Goal: Task Accomplishment & Management: Use online tool/utility

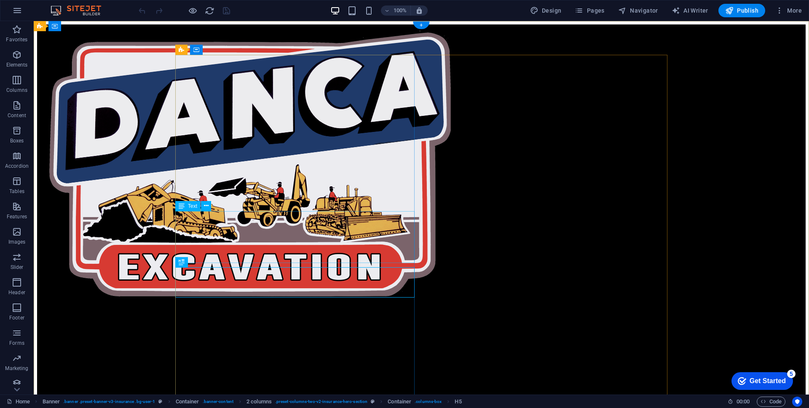
click at [273, 315] on div "ENTREPRISE FAMILIALE ˙ NOUVELLE GÉNÉRATION" at bounding box center [421, 348] width 769 height 66
click at [272, 315] on div "ENTREPRISE FAMILIALE ˙ NOUVELLE GÉNÉRATION" at bounding box center [421, 348] width 769 height 66
click at [118, 246] on div "ENTREPRISE FAMILIALE ˙ NOUVELLE GÉNÉRATION Excavation - Construction - Démoliti…" at bounding box center [421, 264] width 769 height 481
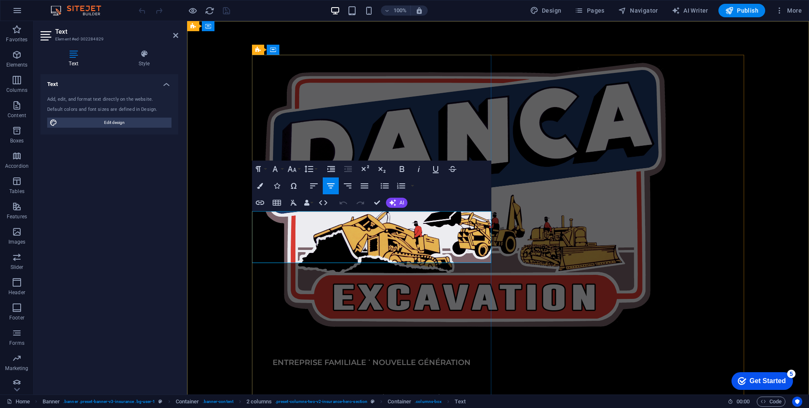
click at [293, 358] on span "ENTREPRISE FAMILIALE ˙ NOUVELLE GÉNÉRATION" at bounding box center [372, 362] width 199 height 9
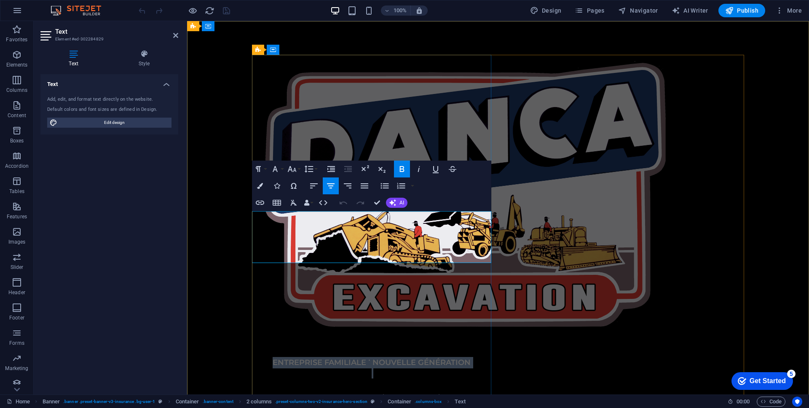
click at [293, 358] on span "ENTREPRISE FAMILIALE ˙ NOUVELLE GÉNÉRATION" at bounding box center [372, 362] width 199 height 9
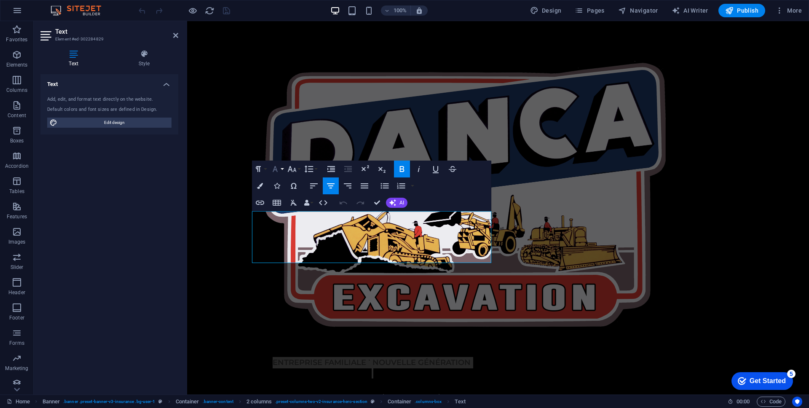
click at [274, 169] on icon "button" at bounding box center [275, 169] width 5 height 6
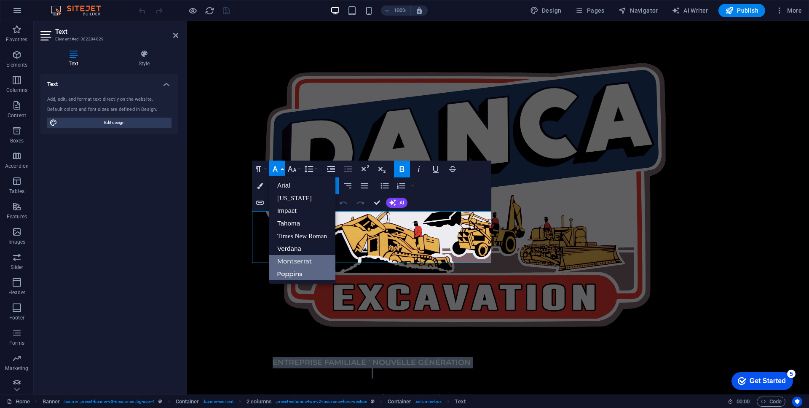
click at [285, 270] on link "Poppins" at bounding box center [302, 274] width 67 height 13
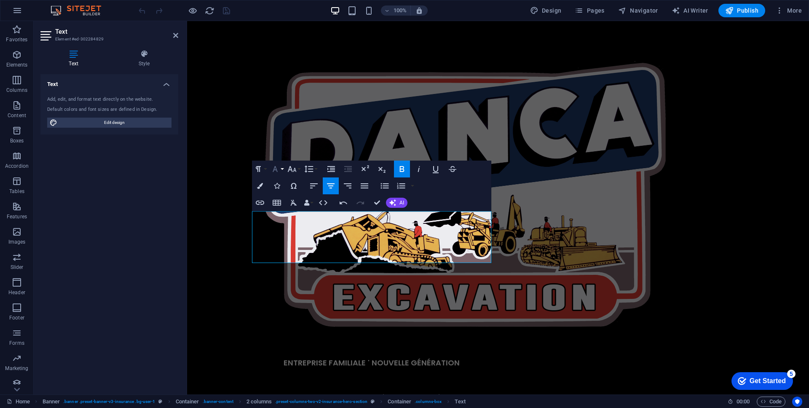
click at [276, 166] on icon "button" at bounding box center [275, 169] width 5 height 6
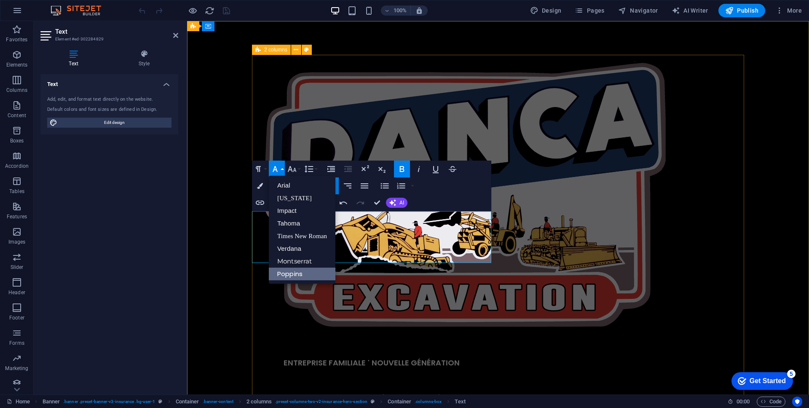
click at [624, 195] on div "ENTREPRISE FAMILIALE ˙ NOUVELLE GÉNÉRATION Excavation - Construction - Démoliti…" at bounding box center [498, 291] width 492 height 473
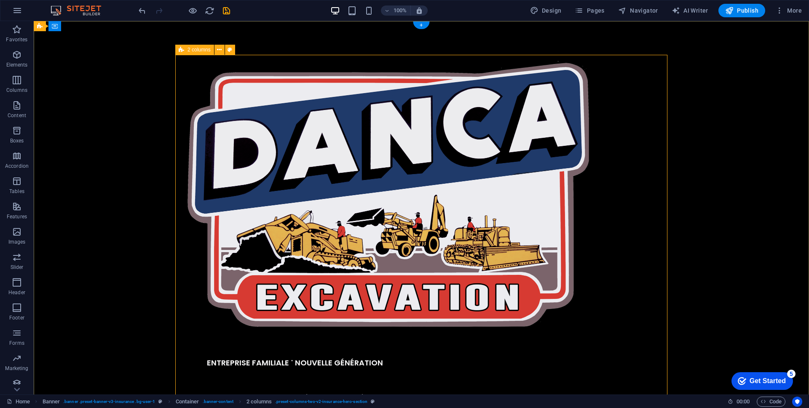
scroll to position [90, 0]
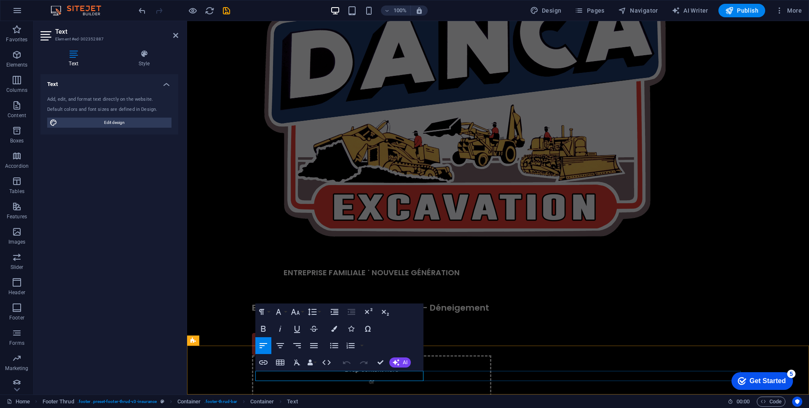
drag, startPoint x: 352, startPoint y: 376, endPoint x: 440, endPoint y: 379, distance: 88.6
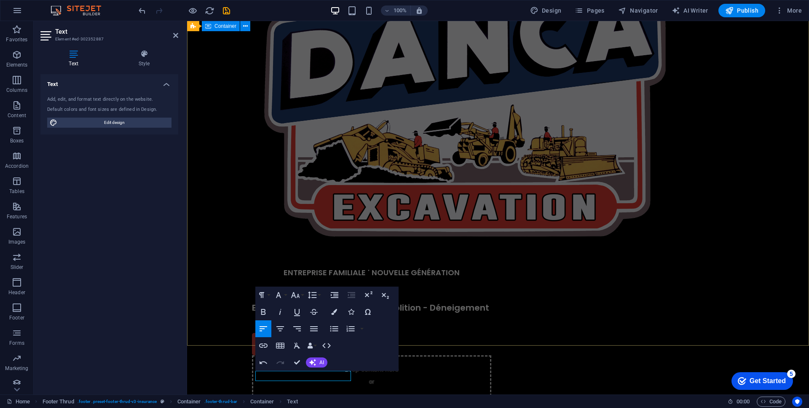
click at [725, 324] on div "ENTREPRISE FAMILIALE ˙ NOUVELLE GÉNÉRATION Excavation - Construction - Démoliti…" at bounding box center [498, 201] width 622 height 540
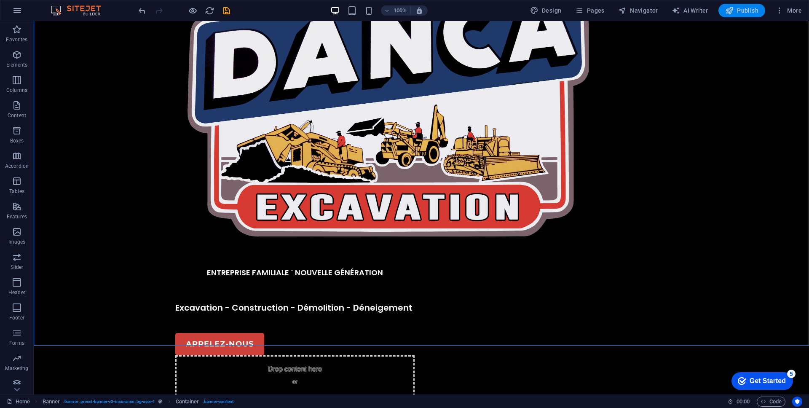
click at [738, 9] on span "Publish" at bounding box center [742, 10] width 33 height 8
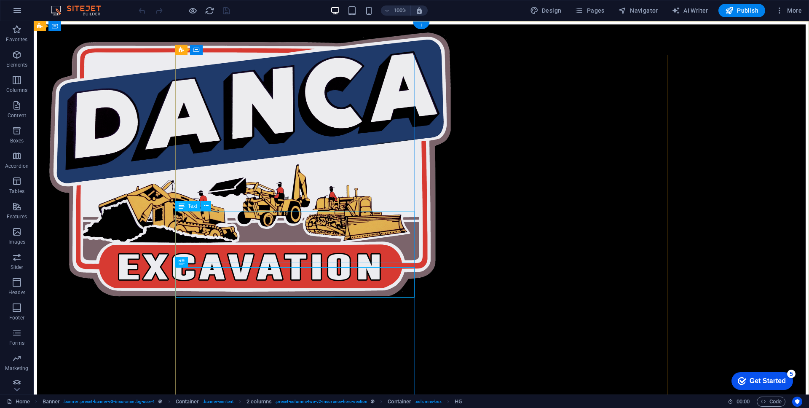
click at [234, 315] on div "ENTREPRISE FAMILIALE ˙ NOUVELLE GÉNÉRATION" at bounding box center [421, 349] width 769 height 69
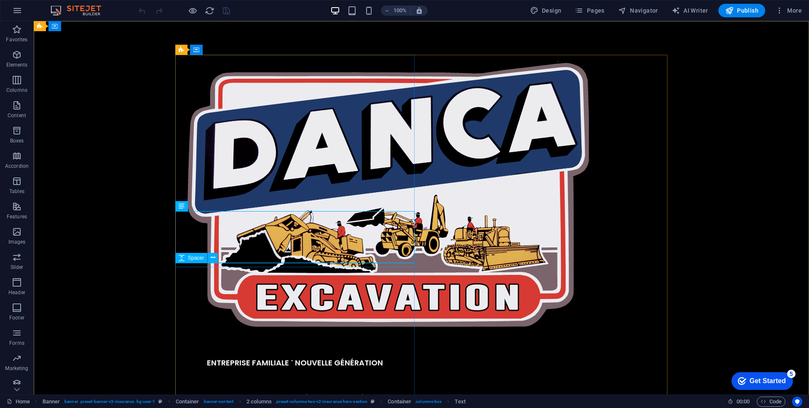
click at [186, 259] on div "Spacer" at bounding box center [191, 258] width 32 height 10
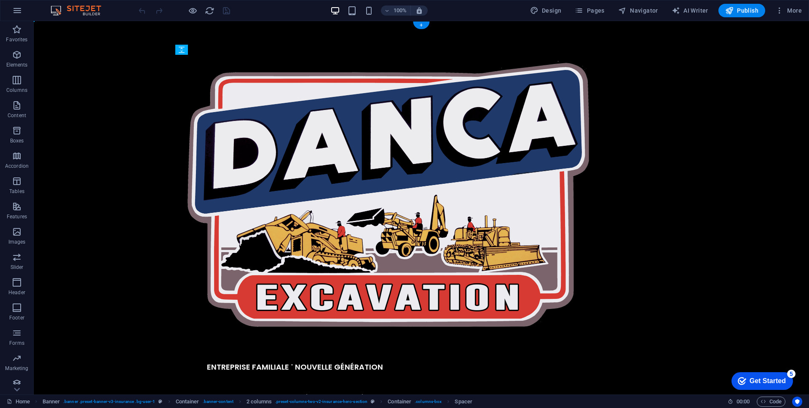
drag, startPoint x: 220, startPoint y: 280, endPoint x: 186, endPoint y: 248, distance: 47.4
click at [183, 341] on div "ENTREPRISE FAMILIALE ˙ NOUVELLE GÉNÉRATION" at bounding box center [294, 367] width 239 height 52
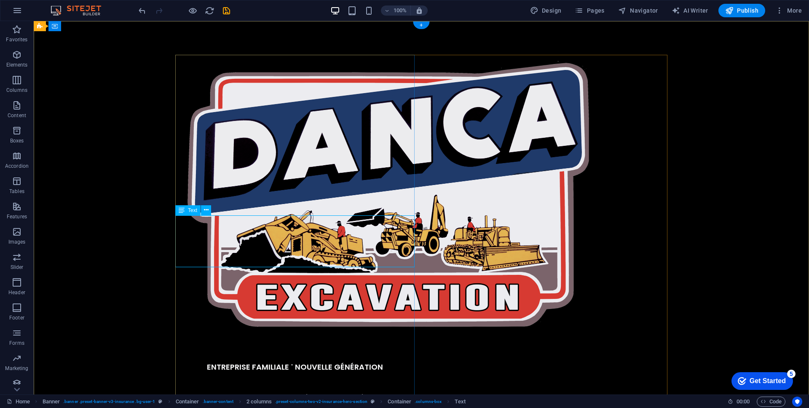
click at [249, 341] on div "ENTREPRISE FAMILIALE ˙ NOUVELLE GÉNÉRATION" at bounding box center [294, 367] width 239 height 52
click at [205, 341] on div "ENTREPRISE FAMILIALE ˙ NOUVELLE GÉNÉRATION" at bounding box center [294, 367] width 239 height 52
click at [232, 393] on div "Excavation - Construction - Démolition - Déneigement" at bounding box center [294, 408] width 239 height 30
click at [237, 393] on div "Excavation - Construction - Démolition - Déneigement" at bounding box center [294, 408] width 239 height 30
click at [204, 263] on icon at bounding box center [203, 262] width 5 height 9
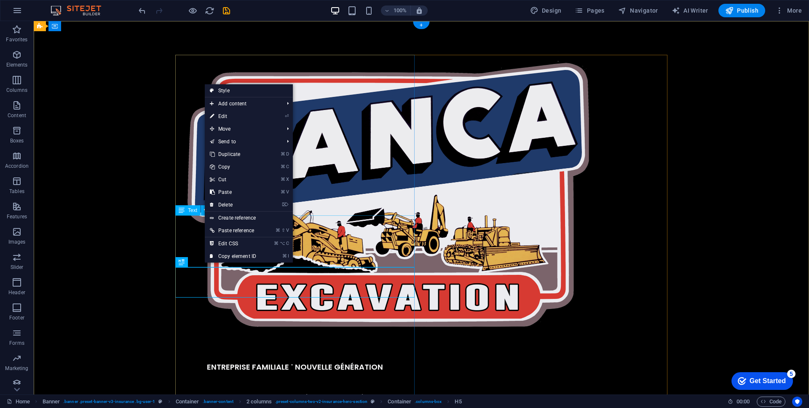
click at [317, 341] on div "ENTREPRISE FAMILIALE ˙ NOUVELLE GÉNÉRATION" at bounding box center [294, 367] width 239 height 52
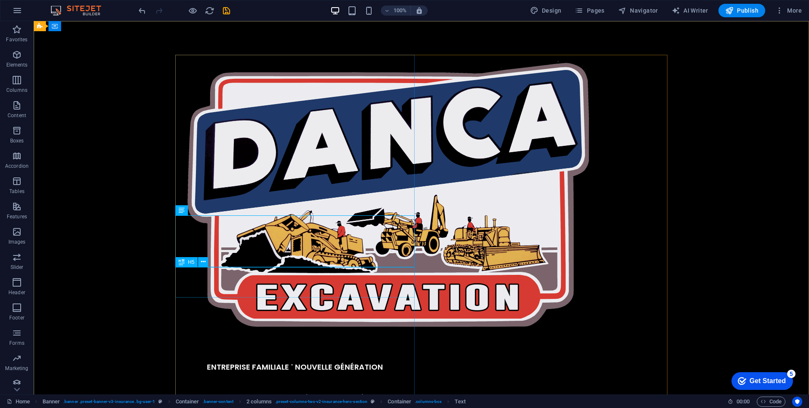
click at [184, 264] on icon at bounding box center [182, 262] width 6 height 10
click at [191, 262] on span "H5" at bounding box center [191, 262] width 6 height 5
click at [180, 262] on icon at bounding box center [182, 262] width 6 height 10
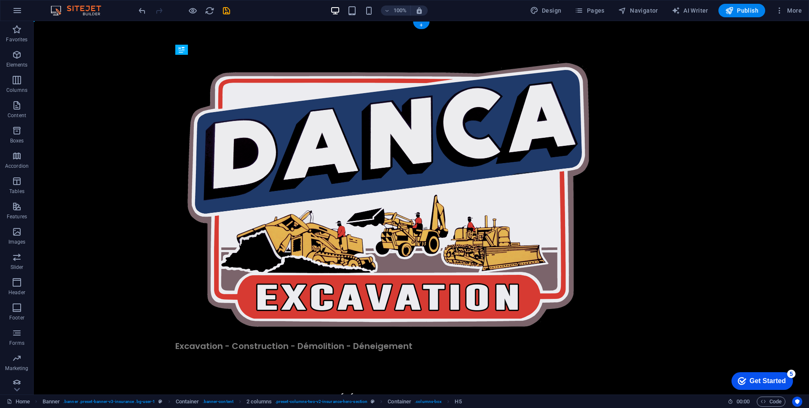
drag, startPoint x: 257, startPoint y: 269, endPoint x: 254, endPoint y: 242, distance: 26.7
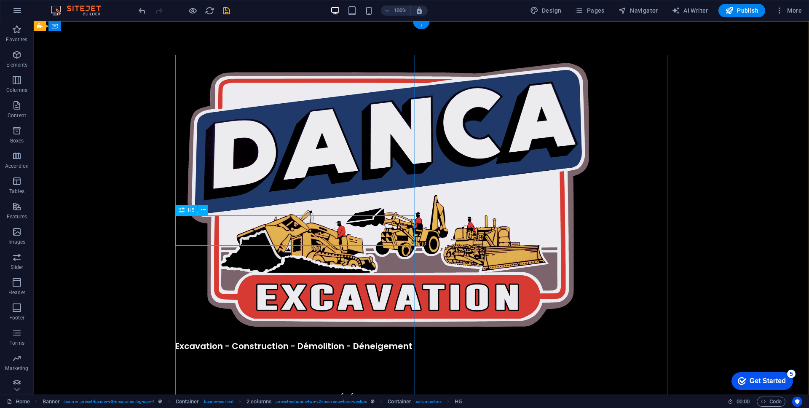
click at [231, 341] on div "Excavation - Construction - Démolition - Déneigement" at bounding box center [294, 356] width 239 height 30
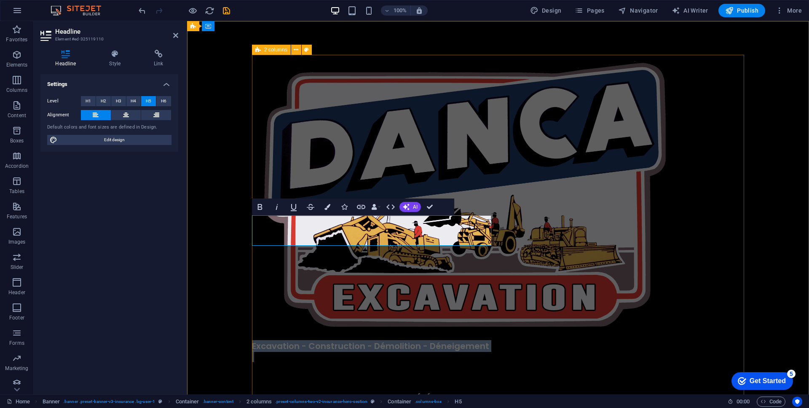
click at [578, 254] on div "Excavation - Construction - Démolition - Déneigement ENTREPRISE FAMILIALE ˙ NOU…" at bounding box center [498, 291] width 492 height 473
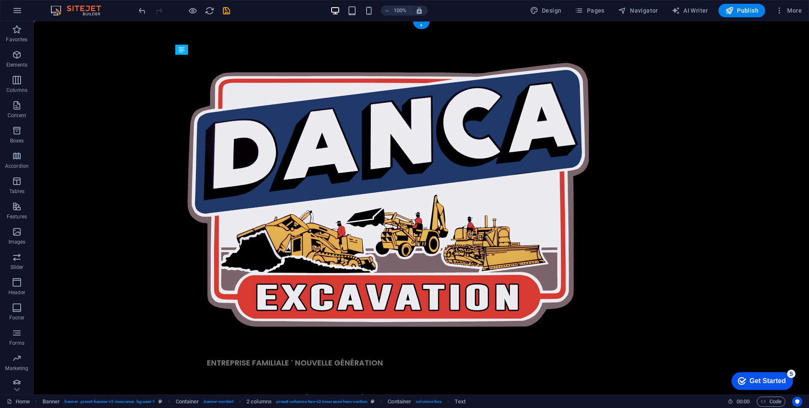
drag, startPoint x: 332, startPoint y: 265, endPoint x: 322, endPoint y: 167, distance: 98.4
click at [387, 337] on div "ENTREPRISE FAMILIALE ˙ NOUVELLE GÉNÉRATION" at bounding box center [294, 363] width 239 height 52
drag, startPoint x: 387, startPoint y: 238, endPoint x: 233, endPoint y: 238, distance: 153.4
click at [387, 337] on div "ENTREPRISE FAMILIALE ˙ NOUVELLE GÉNÉRATION" at bounding box center [294, 363] width 239 height 52
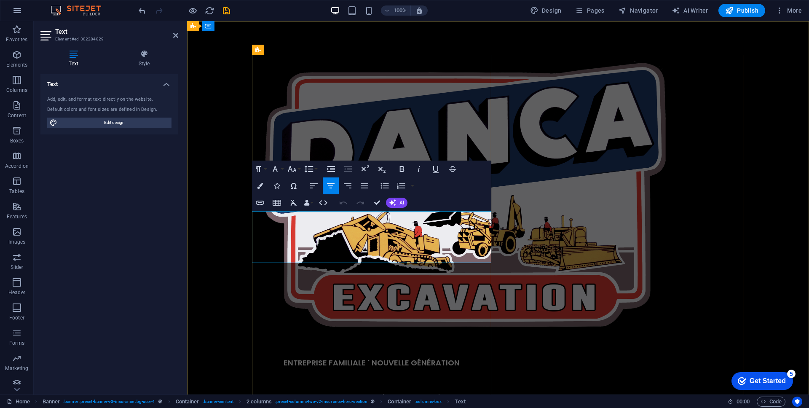
click at [416, 357] on span "ENTREPRISE FAMILIALE ˙ NOUVELLE GÉNÉRATION" at bounding box center [372, 362] width 176 height 11
click at [368, 357] on span "ENTREPRISE FAMILIALE ˙ NOUVELLE GÉNÉRATION" at bounding box center [372, 362] width 176 height 11
click at [464, 357] on p "ENTREPRISE FAMILIALE ˙ NOUVELLE GÉNÉRATION" at bounding box center [371, 362] width 239 height 11
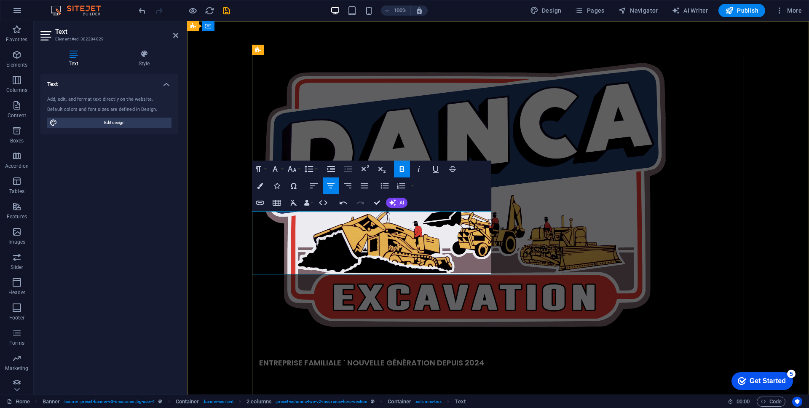
click at [438, 357] on span "ENTREPRISE FAMILIALE ˙ NOUVELLE GÉNÉRATION DEPUIS 2024" at bounding box center [371, 362] width 225 height 11
drag, startPoint x: 438, startPoint y: 236, endPoint x: 485, endPoint y: 242, distance: 47.2
click at [485, 357] on p "ENTREPRISE FAMILIALE ˙ NOUVELLE GÉNÉRATION DEPUIS 2024" at bounding box center [371, 362] width 239 height 11
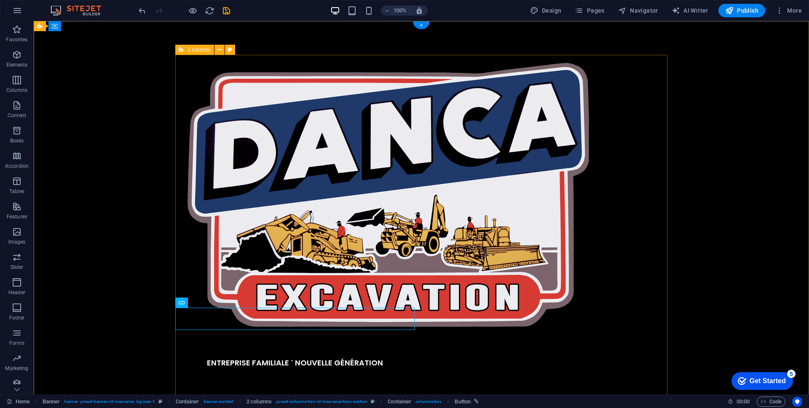
click at [562, 318] on div "ENTREPRISE FAMILIALE ˙ NOUVELLE GÉNÉRATION Excavation - Construction - Démoliti…" at bounding box center [421, 296] width 492 height 483
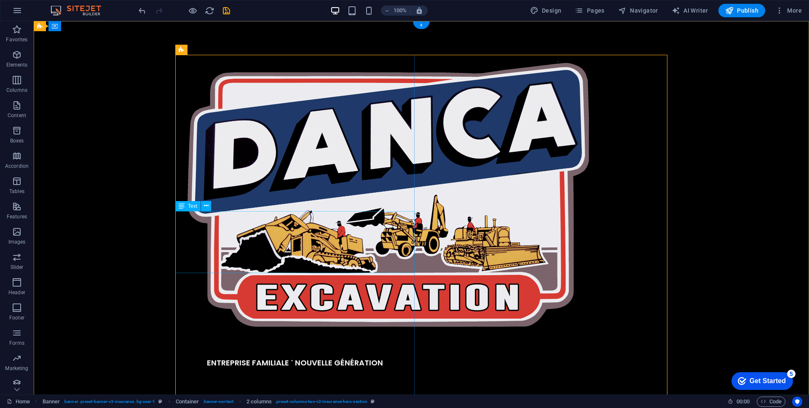
click at [351, 337] on div "ENTREPRISE FAMILIALE ˙ NOUVELLE GÉNÉRATION" at bounding box center [294, 368] width 239 height 62
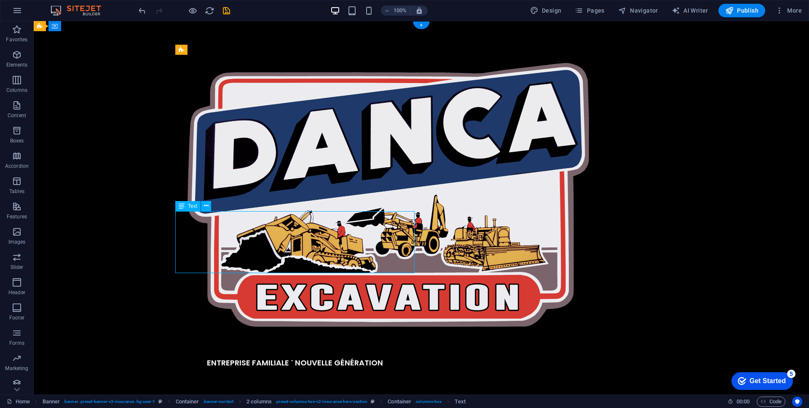
click at [351, 337] on div "ENTREPRISE FAMILIALE ˙ NOUVELLE GÉNÉRATION" at bounding box center [294, 368] width 239 height 62
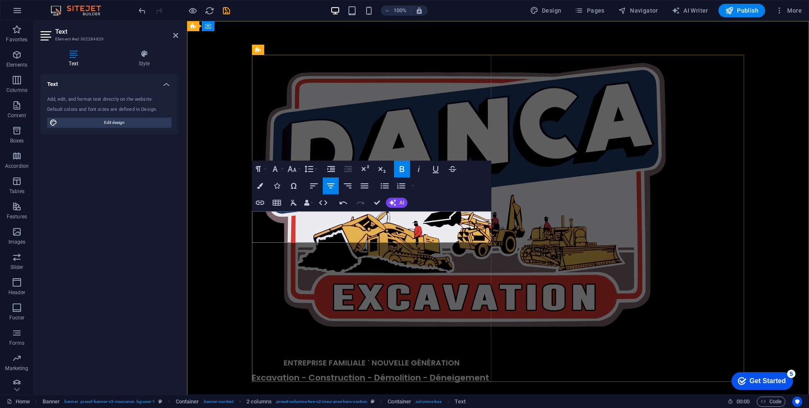
click at [454, 347] on p at bounding box center [371, 352] width 239 height 10
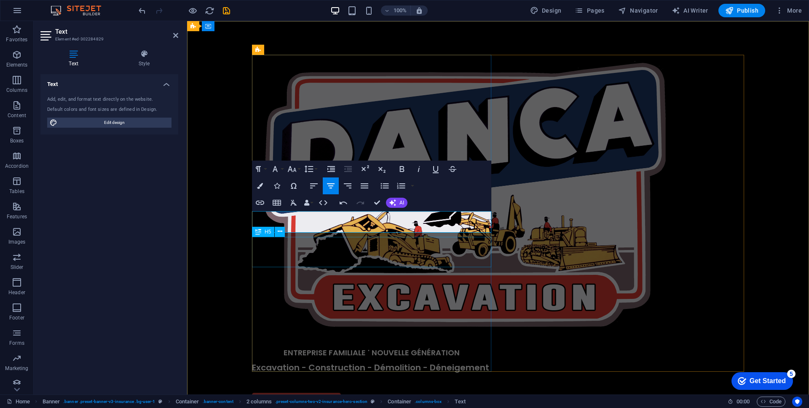
click at [350, 363] on div "Excavation - Construction - Démolition - Déneigement" at bounding box center [371, 378] width 239 height 30
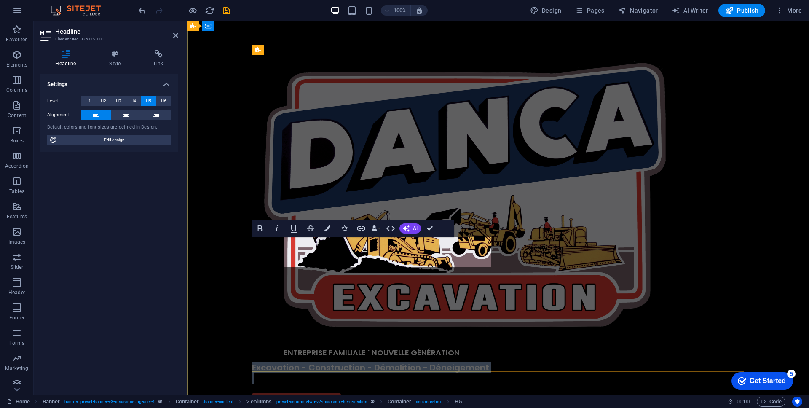
click at [350, 362] on span "Excavation - Construction - Démolition - Déneigement" at bounding box center [370, 368] width 237 height 12
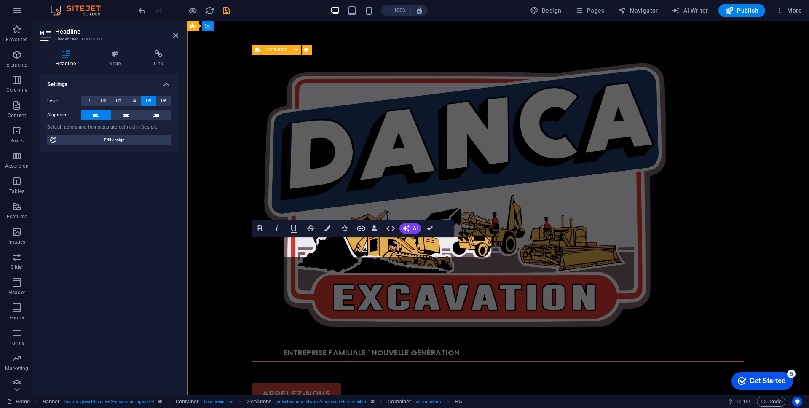
click at [548, 245] on div "ENTREPRISE FAMILIALE ˙ NOUVELLE GÉNÉRATION ​ APPELEZ-NOUS Drop content here or …" at bounding box center [498, 271] width 492 height 433
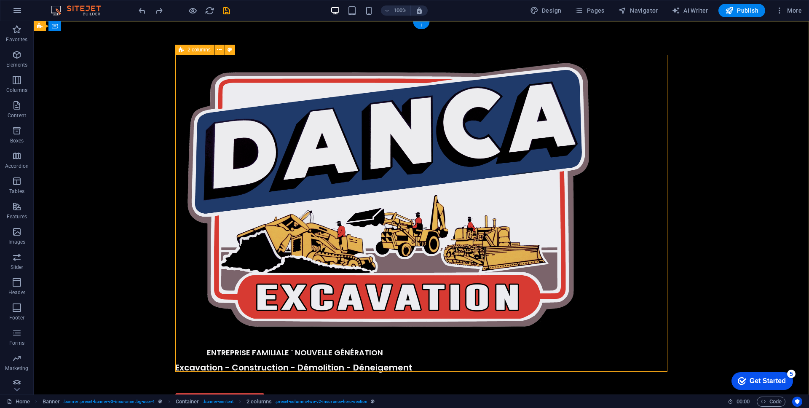
click at [474, 253] on div "ENTREPRISE FAMILIALE ˙ NOUVELLE GÉNÉRATION Excavation - Construction - Démoliti…" at bounding box center [421, 276] width 492 height 443
click at [361, 363] on div "Excavation - Construction - Démolition - Déneigement" at bounding box center [294, 378] width 239 height 30
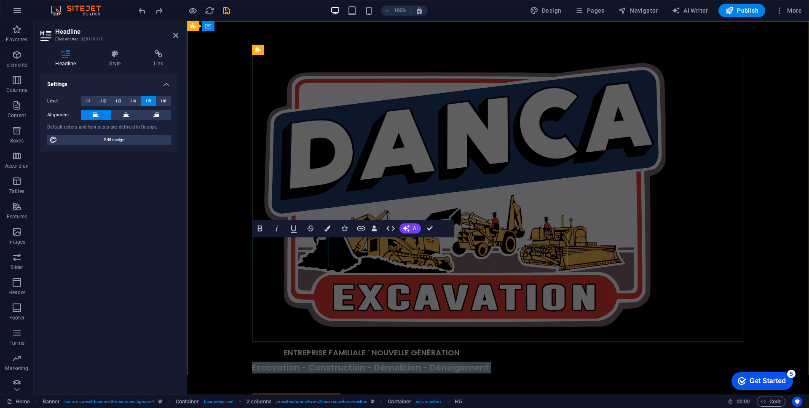
click at [361, 362] on span "Excavation - Construction - Démolition - Déneigement" at bounding box center [370, 368] width 237 height 12
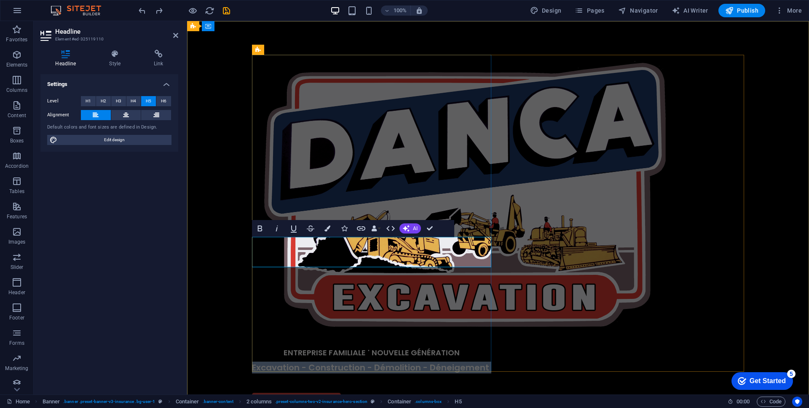
click at [358, 363] on h5 "Excavation - Construction - Démolition - Déneigement" at bounding box center [371, 378] width 239 height 30
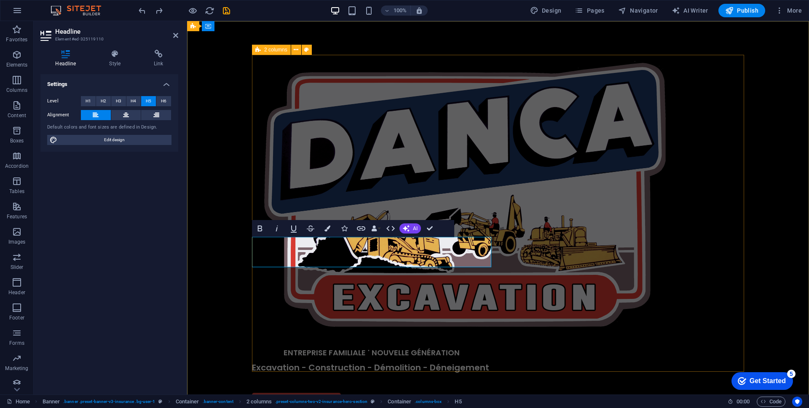
click at [534, 238] on div "ENTREPRISE FAMILIALE ˙ NOUVELLE GÉNÉRATION Excavation - Construction - Démoliti…" at bounding box center [498, 276] width 492 height 443
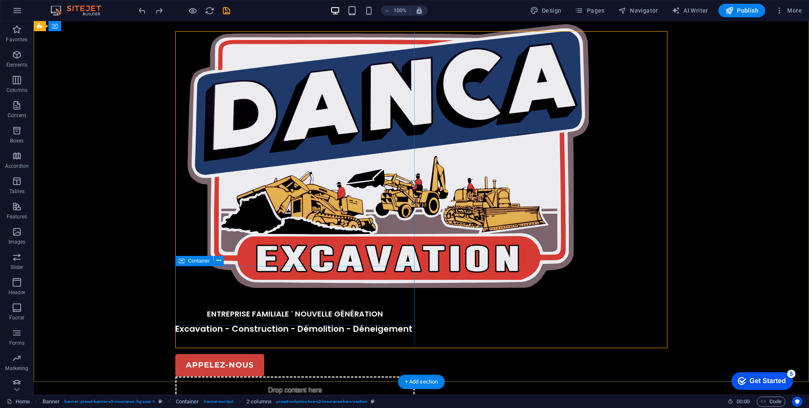
scroll to position [43, 0]
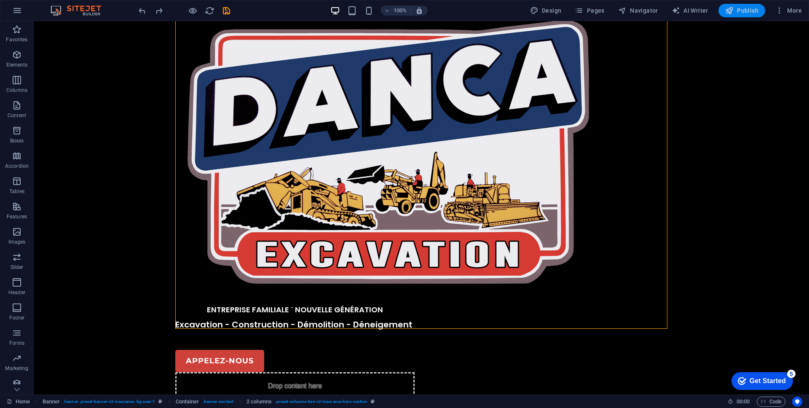
click at [745, 12] on span "Publish" at bounding box center [742, 10] width 33 height 8
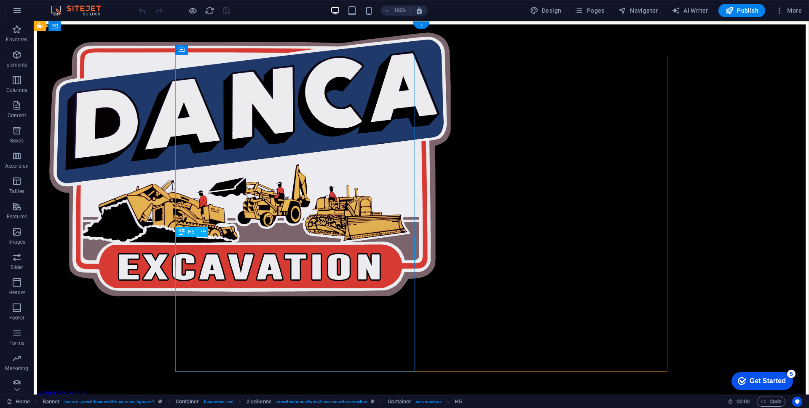
click at [334, 361] on div "Excavation - Construction - Démolition - Déneigement" at bounding box center [421, 371] width 769 height 20
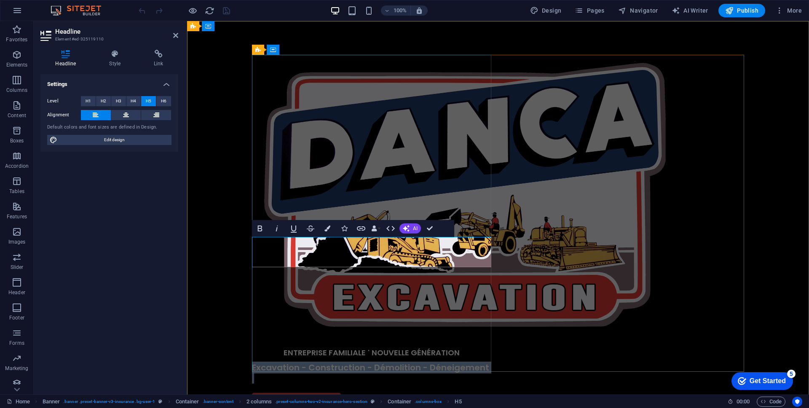
click at [399, 362] on span "Excavation - Construction - Démolition - Déneigement" at bounding box center [370, 368] width 237 height 12
click at [400, 362] on span "Excavation - Construction - Démolition - Déneigement" at bounding box center [370, 368] width 237 height 12
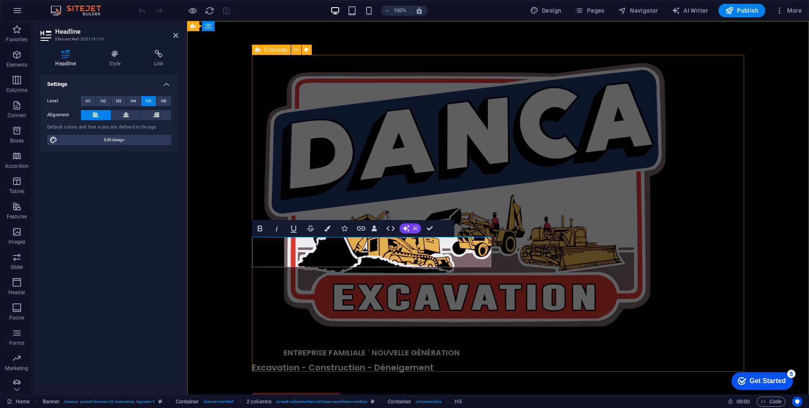
click at [540, 177] on div "ENTREPRISE FAMILIALE ˙ NOUVELLE GÉNÉRATION Excavation - Construction - Déneigem…" at bounding box center [498, 276] width 492 height 443
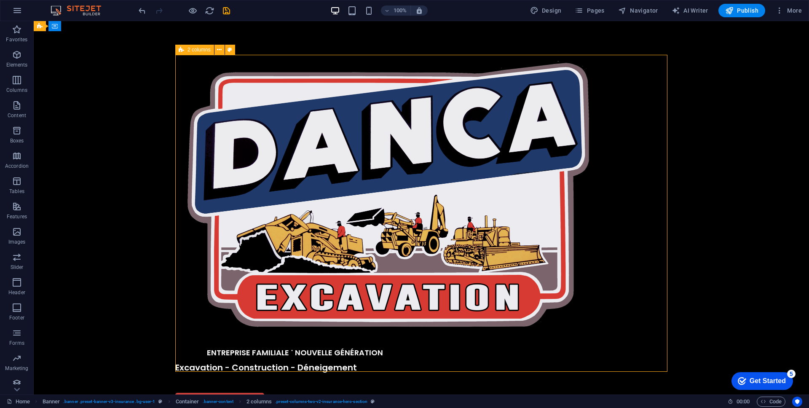
scroll to position [0, 0]
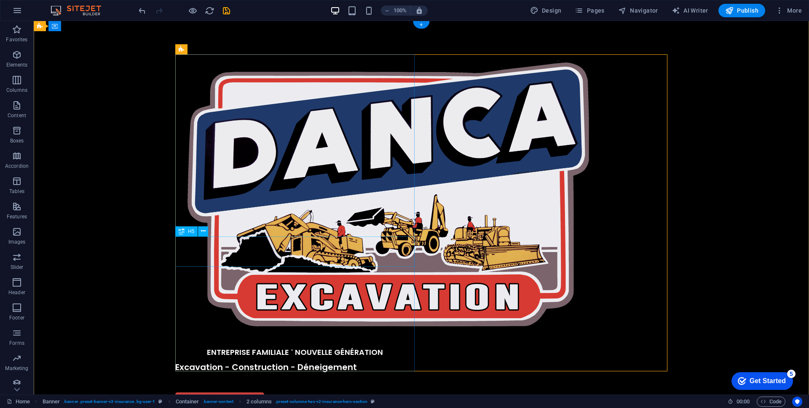
click at [328, 362] on div "Excavation - Construction - Déneigement" at bounding box center [294, 377] width 239 height 30
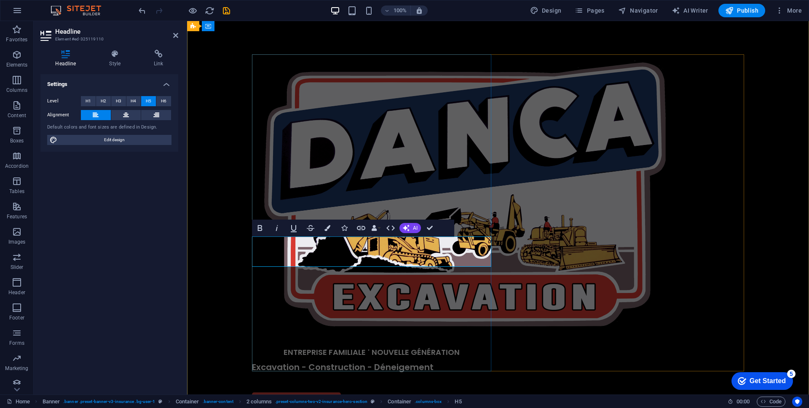
click at [326, 362] on h5 "Excavation - Construction - Déneigement" at bounding box center [371, 377] width 239 height 30
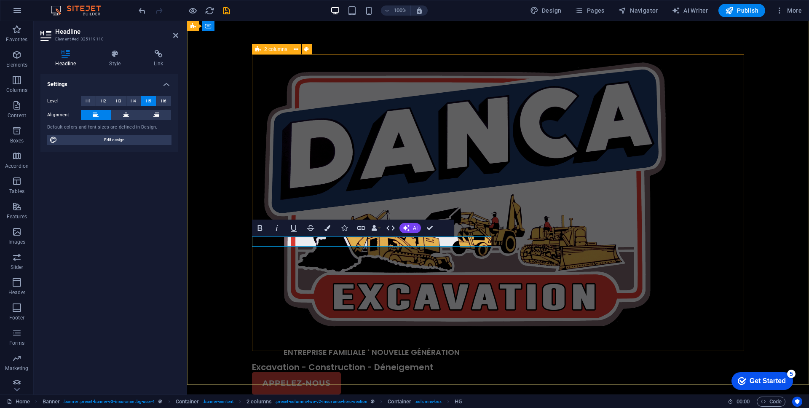
click at [610, 257] on div "ENTREPRISE FAMILIALE ˙ NOUVELLE GÉNÉRATION Excavation - Construction - Déneigem…" at bounding box center [498, 265] width 492 height 422
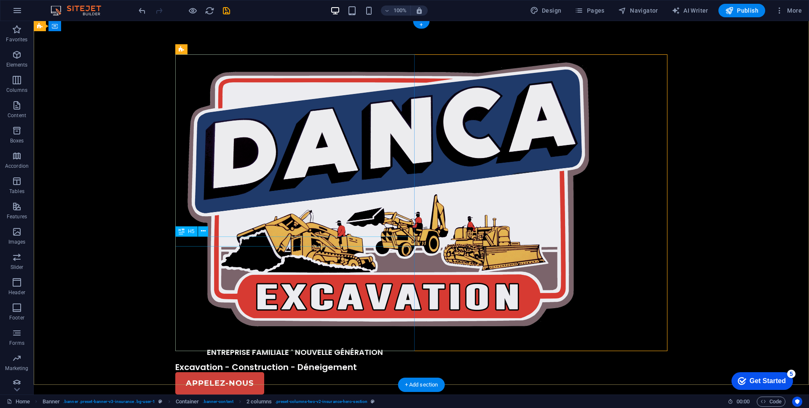
click at [384, 362] on div "Excavation - Construction - Déneigement" at bounding box center [294, 367] width 239 height 10
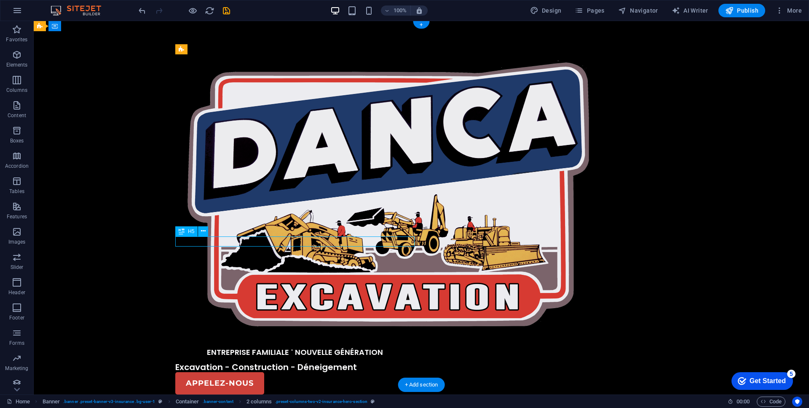
click at [384, 362] on div "Excavation - Construction - Déneigement" at bounding box center [294, 367] width 239 height 10
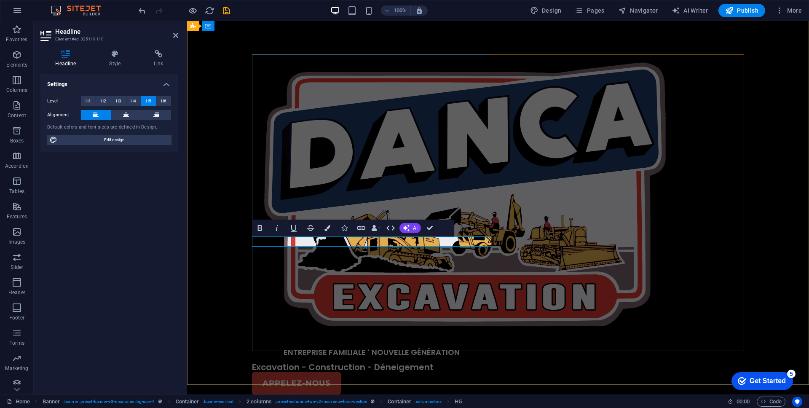
click at [438, 362] on h5 "Excavation - Construction - Déneigement" at bounding box center [371, 367] width 239 height 10
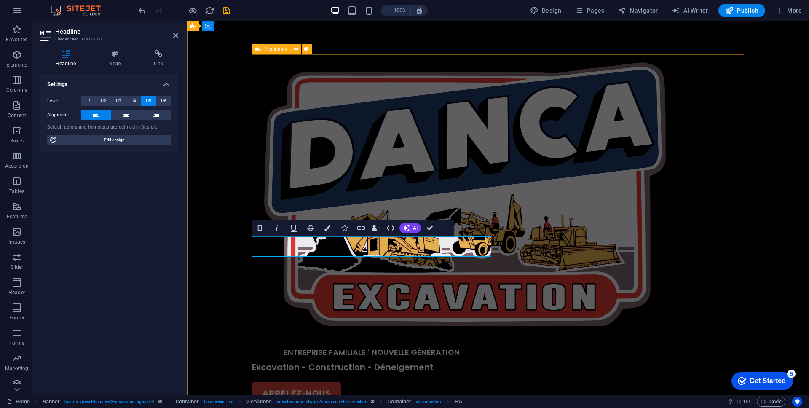
click at [612, 229] on div "ENTREPRISE FAMILIALE ˙ NOUVELLE GÉNÉRATION Excavation - Construction - Déneigem…" at bounding box center [498, 270] width 492 height 433
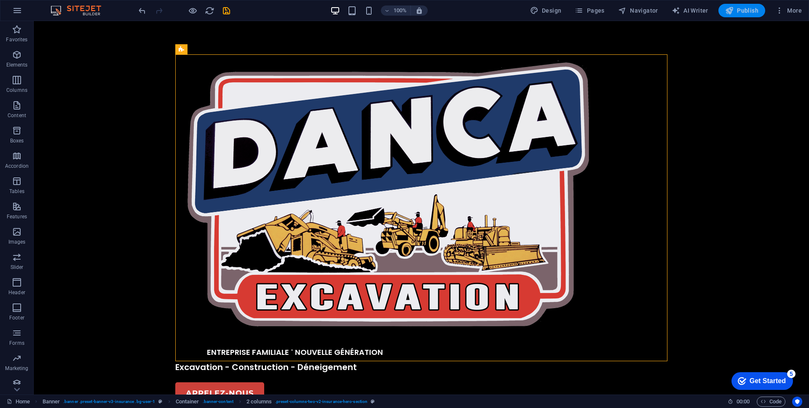
click at [752, 13] on span "Publish" at bounding box center [742, 10] width 33 height 8
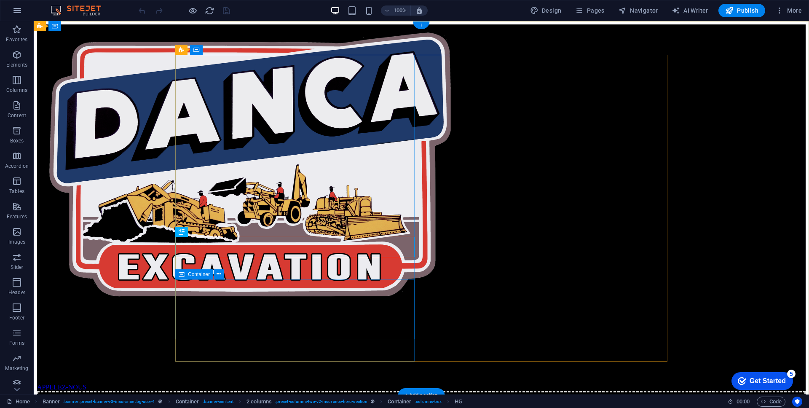
scroll to position [50, 0]
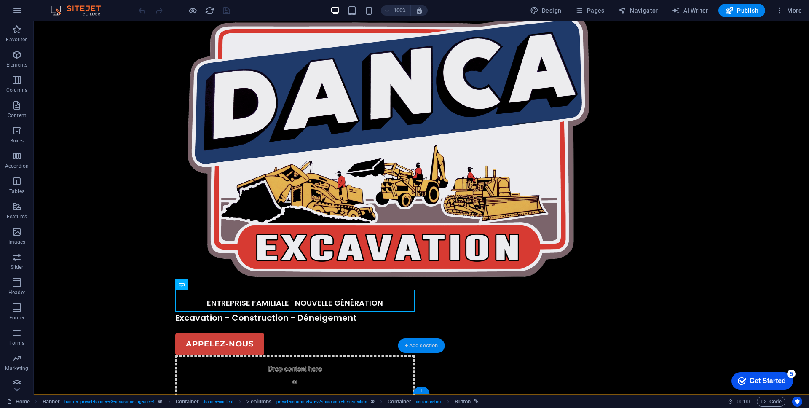
click at [415, 348] on div "+ Add section" at bounding box center [421, 346] width 47 height 14
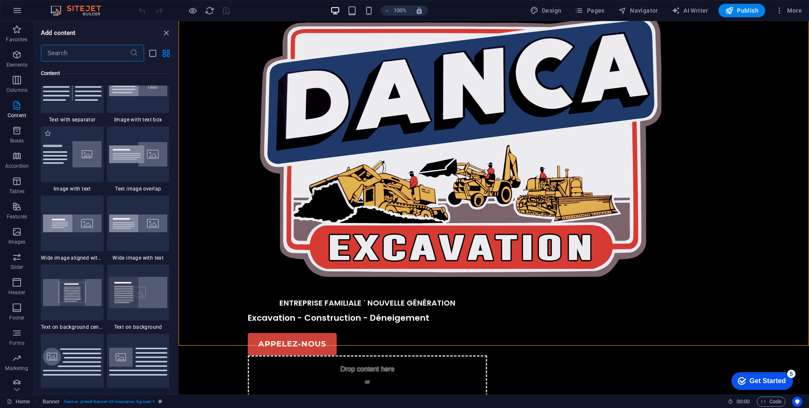
scroll to position [1574, 0]
click at [82, 152] on img at bounding box center [72, 153] width 59 height 26
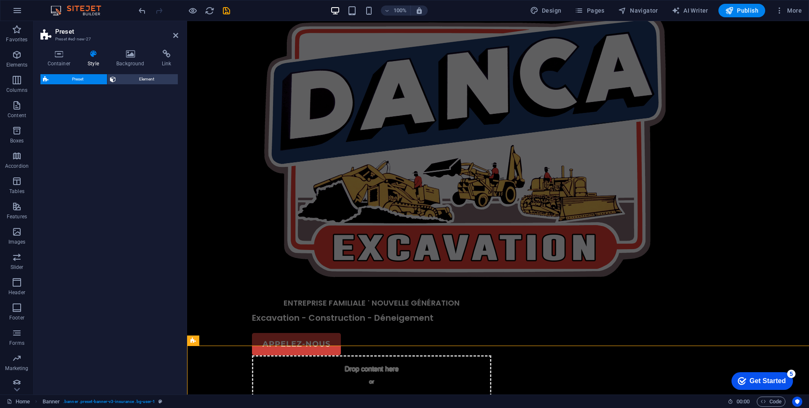
select select "rem"
select select "px"
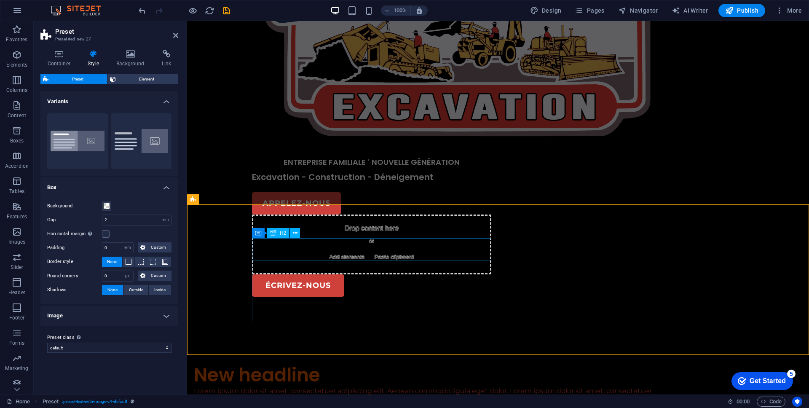
scroll to position [185, 0]
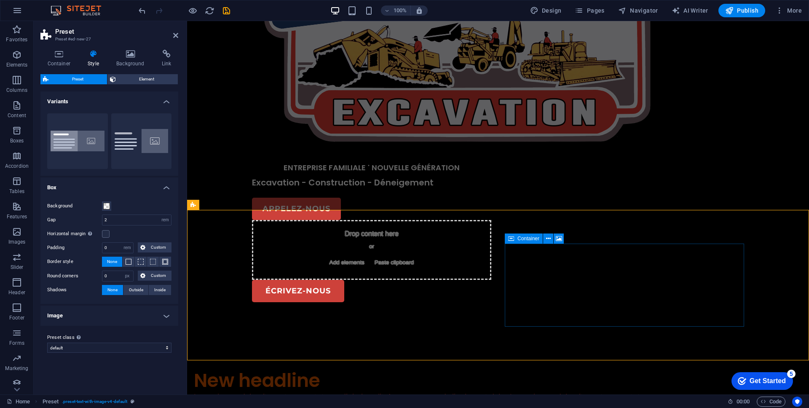
click at [527, 239] on span "Container" at bounding box center [529, 238] width 22 height 5
click at [557, 240] on icon at bounding box center [559, 238] width 6 height 9
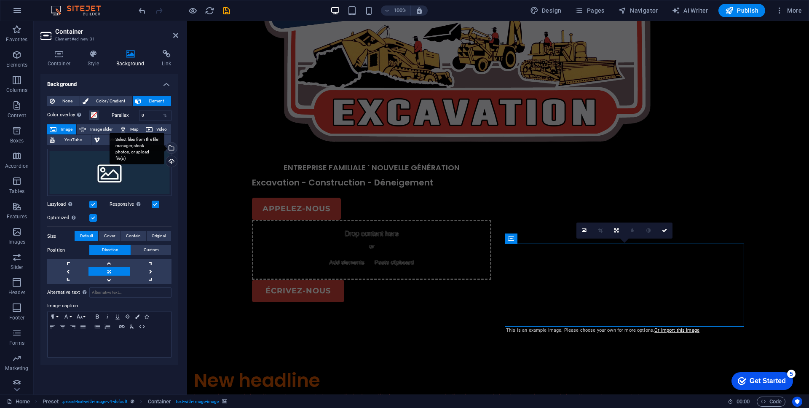
click at [171, 145] on div "Select files from the file manager, stock photos, or upload file(s)" at bounding box center [170, 148] width 13 height 13
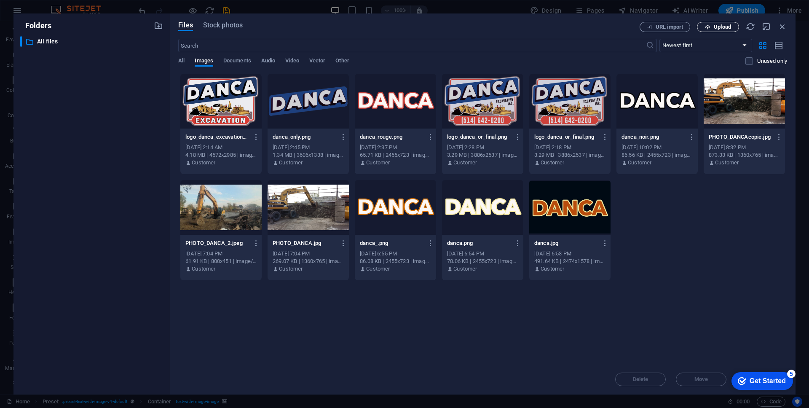
click at [706, 31] on button "Upload" at bounding box center [718, 27] width 42 height 10
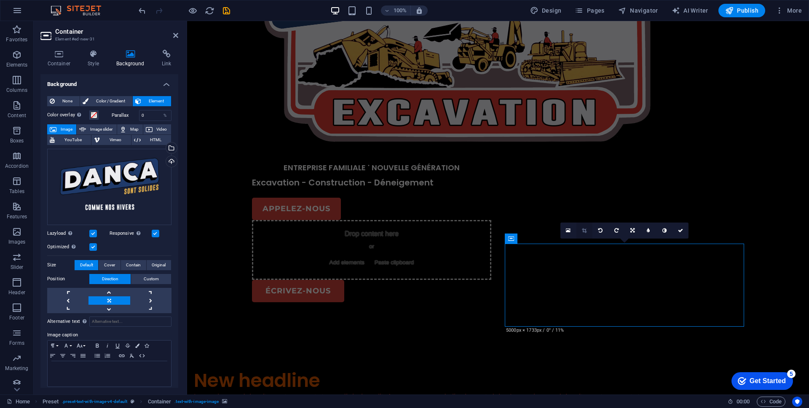
click at [589, 228] on link at bounding box center [585, 231] width 16 height 16
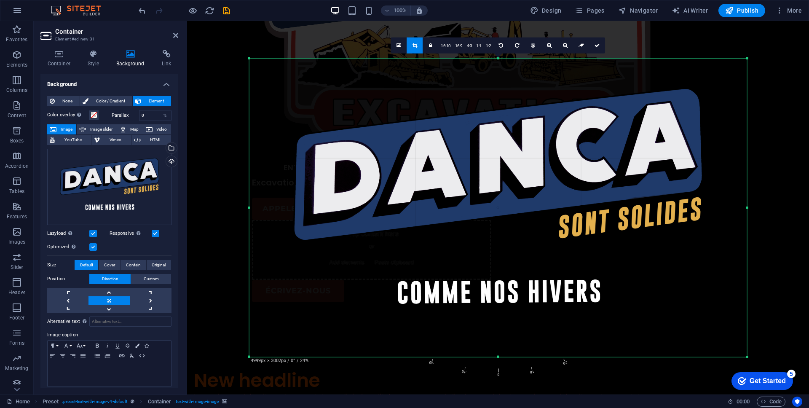
click at [684, 43] on div at bounding box center [498, 225] width 622 height 408
click at [203, 79] on div at bounding box center [498, 225] width 622 height 408
click at [207, 300] on div at bounding box center [498, 225] width 622 height 408
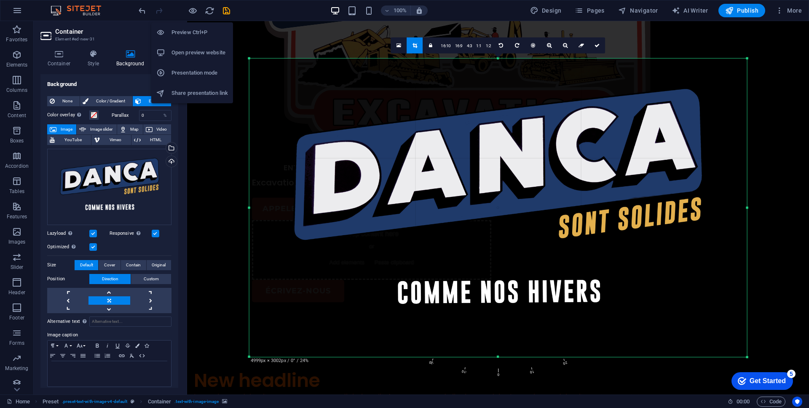
click at [208, 60] on li "Open preview website" at bounding box center [192, 53] width 82 height 20
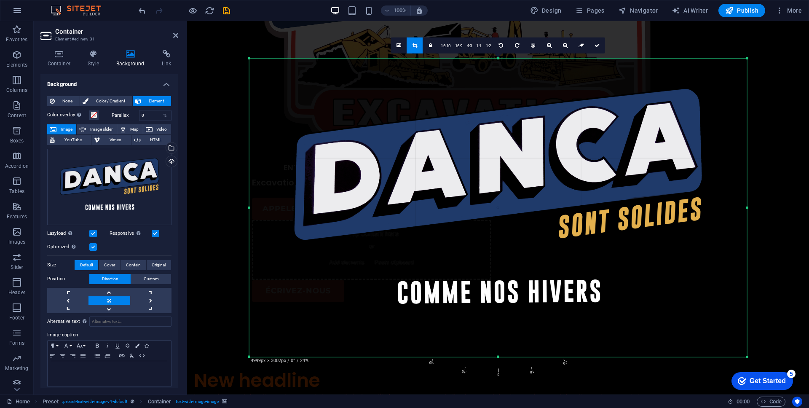
click at [763, 262] on div at bounding box center [498, 225] width 622 height 408
click at [402, 49] on link at bounding box center [399, 46] width 16 height 16
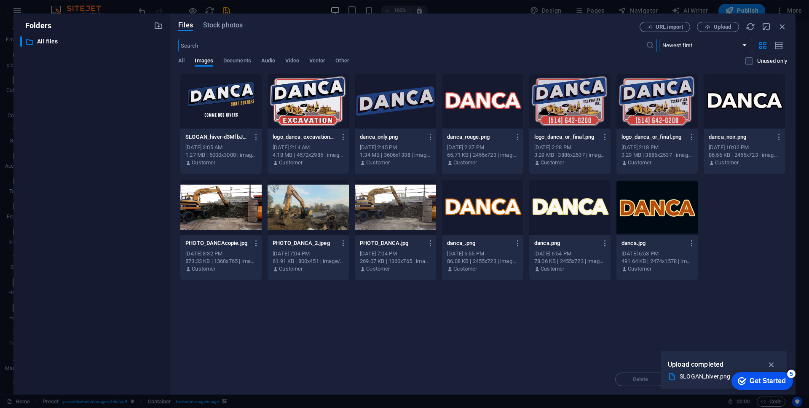
click at [230, 103] on div at bounding box center [220, 101] width 81 height 55
click at [774, 365] on icon "button" at bounding box center [772, 364] width 10 height 9
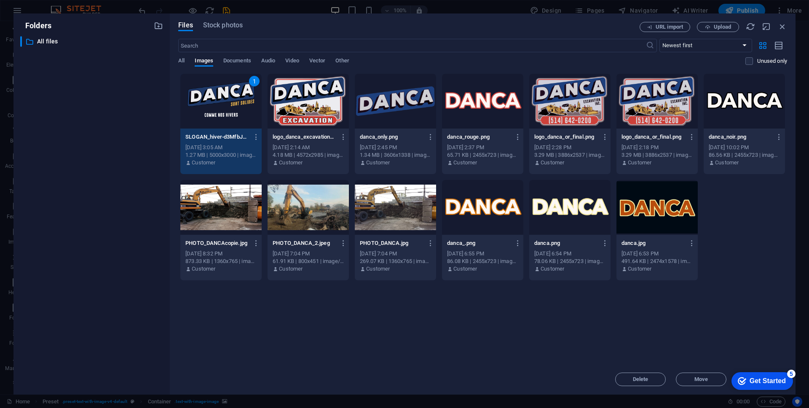
click at [226, 98] on div "1" at bounding box center [220, 101] width 81 height 55
click at [226, 98] on div at bounding box center [220, 101] width 81 height 55
click at [226, 98] on div "ENTREPRISE FAMILIALE ˙ NOUVELLE GÉNÉRATION Excavation - Construction - Déneigem…" at bounding box center [395, 86] width 416 height 500
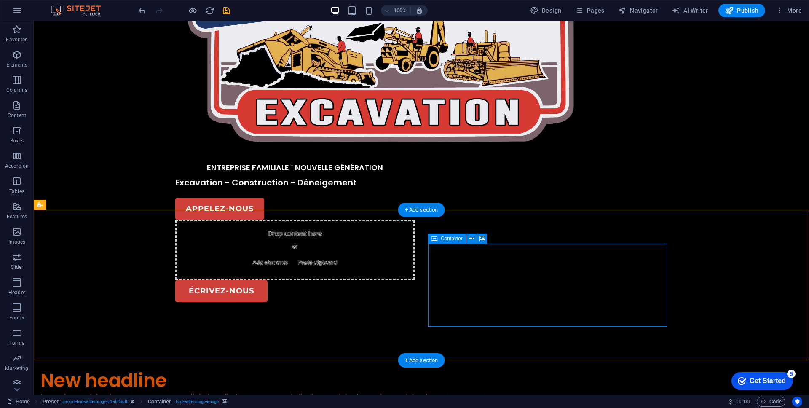
drag, startPoint x: 551, startPoint y: 302, endPoint x: 548, endPoint y: 347, distance: 45.3
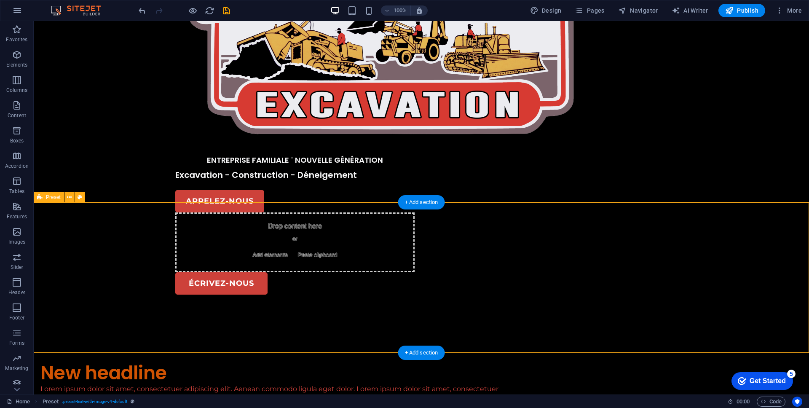
scroll to position [200, 0]
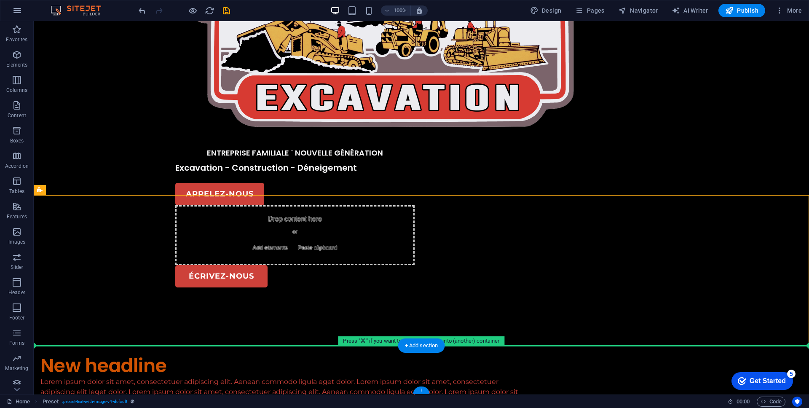
drag, startPoint x: 555, startPoint y: 320, endPoint x: 552, endPoint y: 368, distance: 48.6
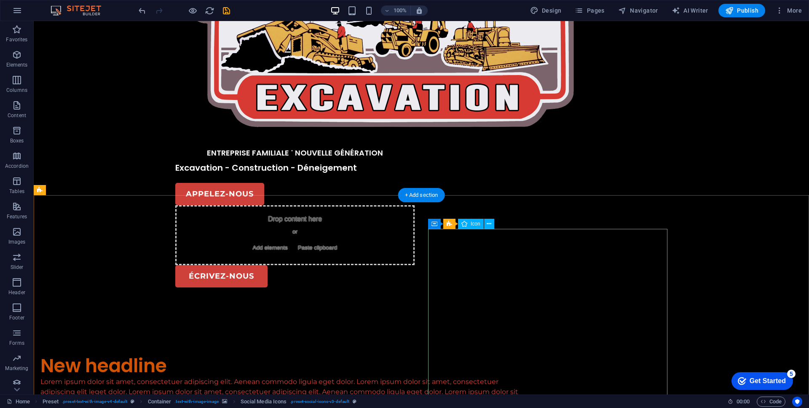
select select "xMidYMid"
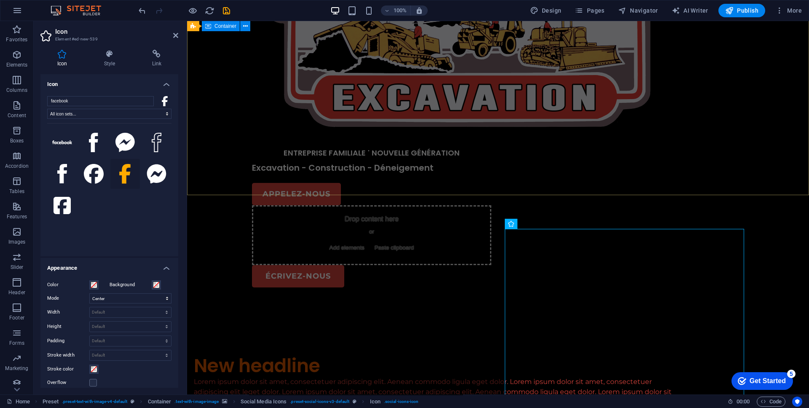
click at [619, 162] on div "ENTREPRISE FAMILIALE ˙ NOUVELLE GÉNÉRATION Excavation - Construction - Déneigem…" at bounding box center [498, 71] width 622 height 500
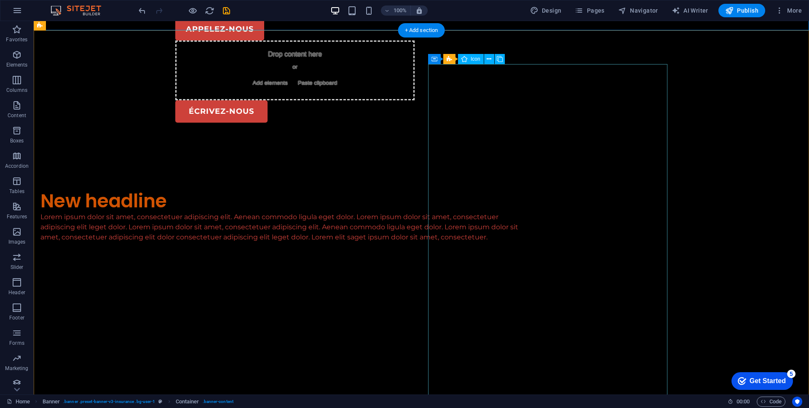
scroll to position [365, 0]
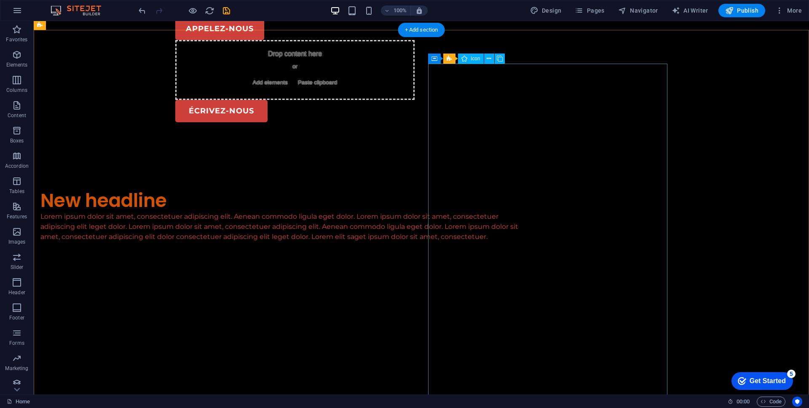
select select "xMidYMid"
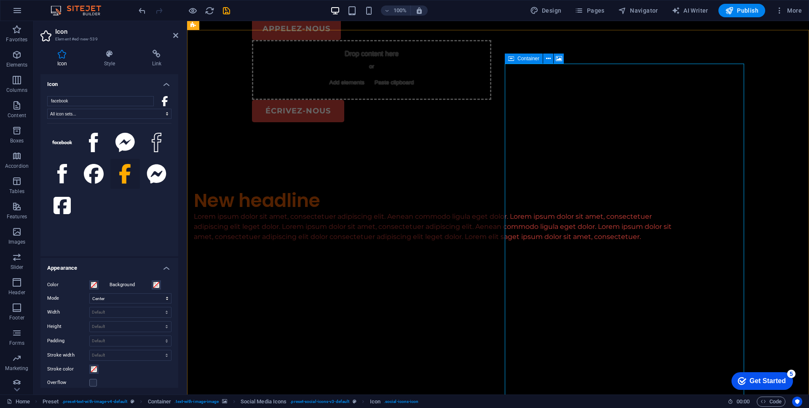
click at [516, 62] on div "Container" at bounding box center [524, 59] width 38 height 10
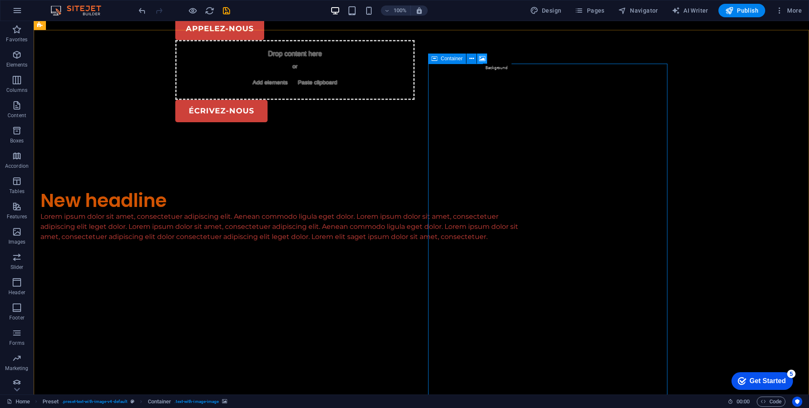
click at [483, 61] on icon at bounding box center [482, 58] width 6 height 9
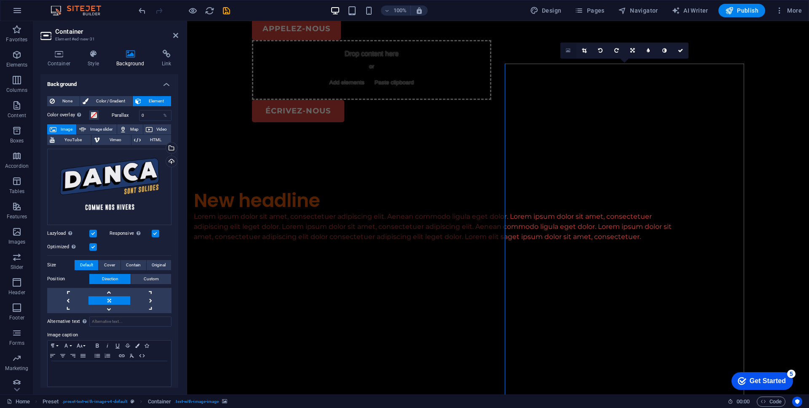
click at [569, 55] on link at bounding box center [569, 51] width 16 height 16
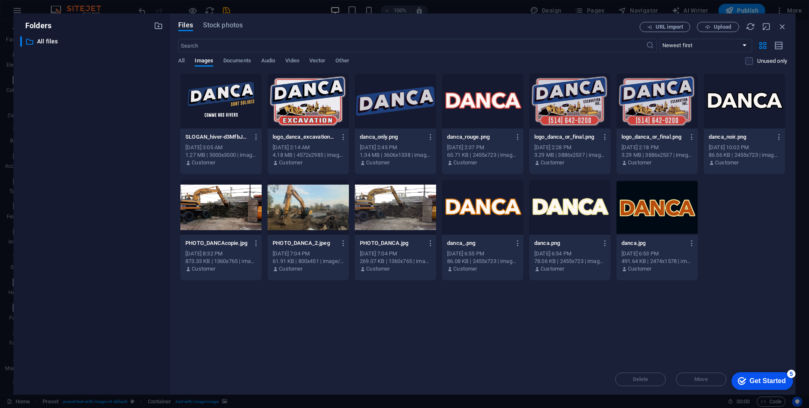
click at [245, 99] on div at bounding box center [220, 101] width 81 height 55
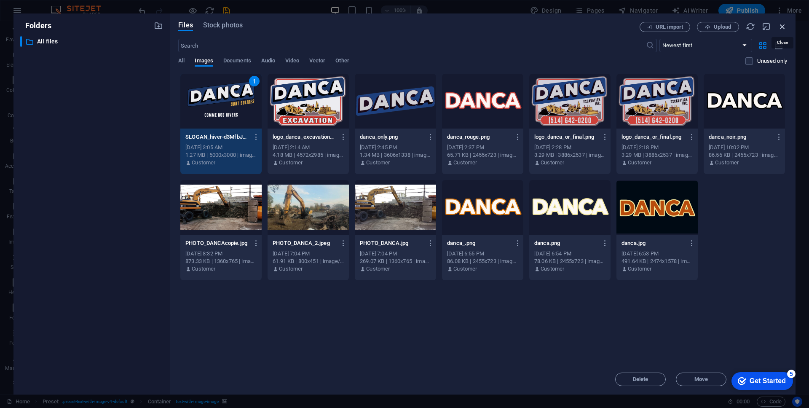
click at [782, 29] on icon "button" at bounding box center [782, 26] width 9 height 9
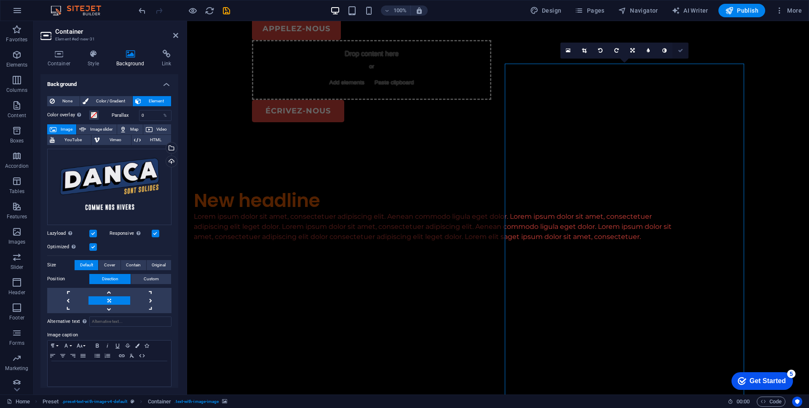
click at [680, 49] on icon at bounding box center [680, 50] width 5 height 5
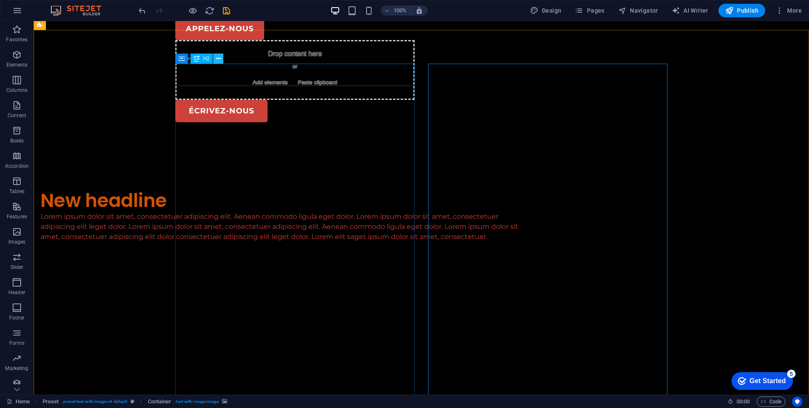
click at [219, 62] on icon at bounding box center [218, 58] width 5 height 9
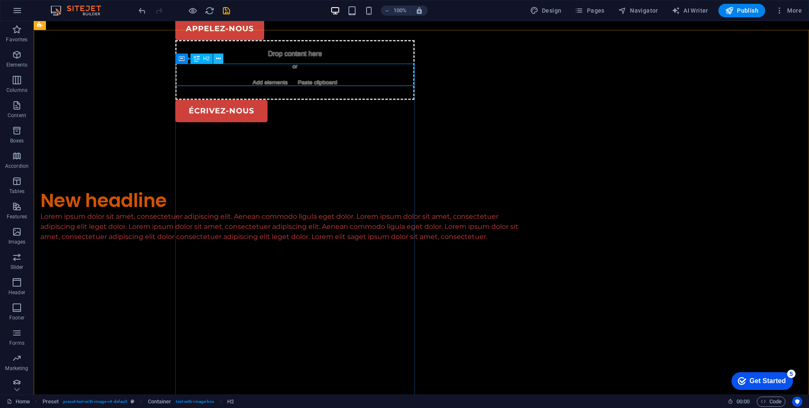
click at [221, 60] on button at bounding box center [218, 59] width 10 height 10
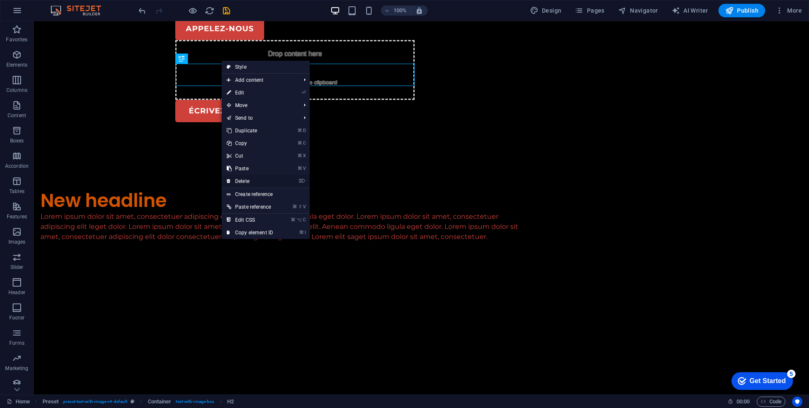
click at [249, 181] on link "⌦ Delete" at bounding box center [250, 181] width 56 height 13
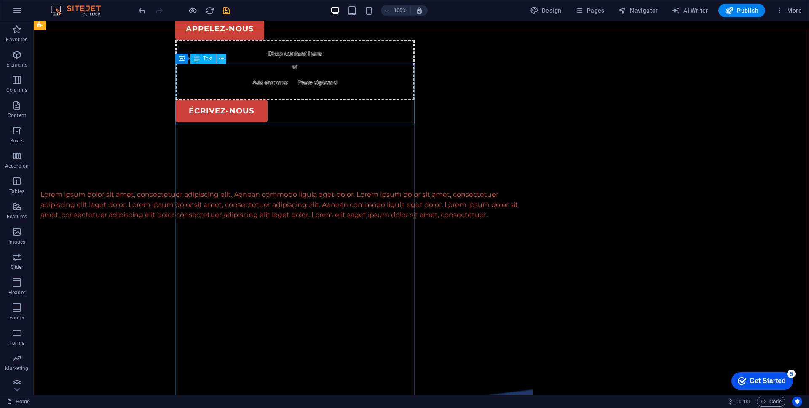
click at [223, 54] on icon at bounding box center [221, 58] width 5 height 9
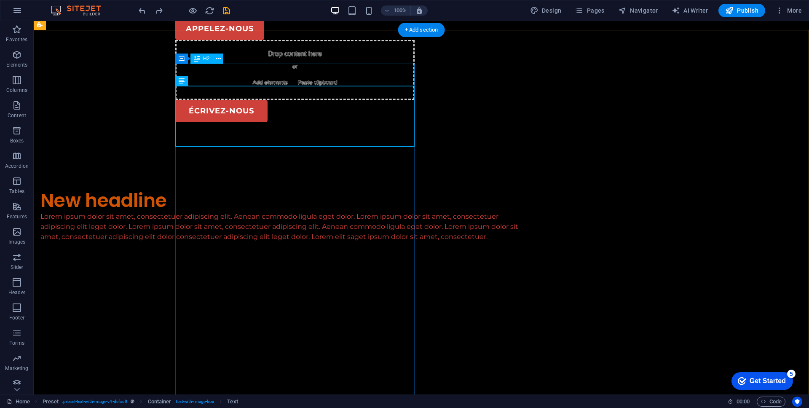
click at [277, 190] on div "New headline" at bounding box center [286, 201] width 492 height 22
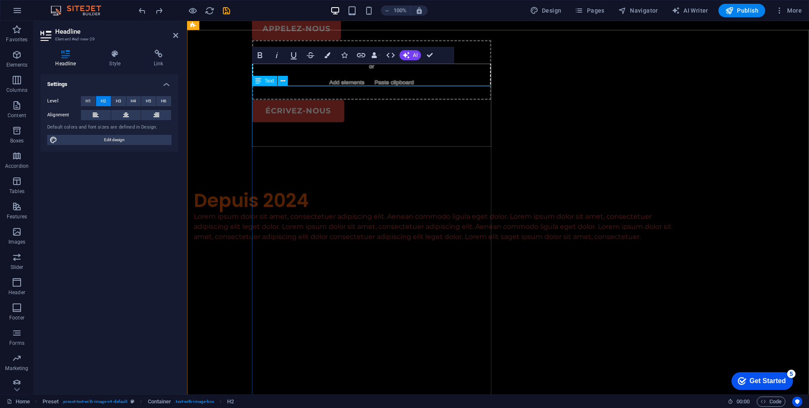
click at [265, 212] on div "Lorem ipsum dolor sit amet, consectetuer adipiscing elit. Aenean commodo ligula…" at bounding box center [440, 227] width 492 height 30
click at [265, 212] on p "Lorem ipsum dolor sit amet, consectetuer adipiscing elit. Aenean commodo ligula…" at bounding box center [440, 227] width 492 height 30
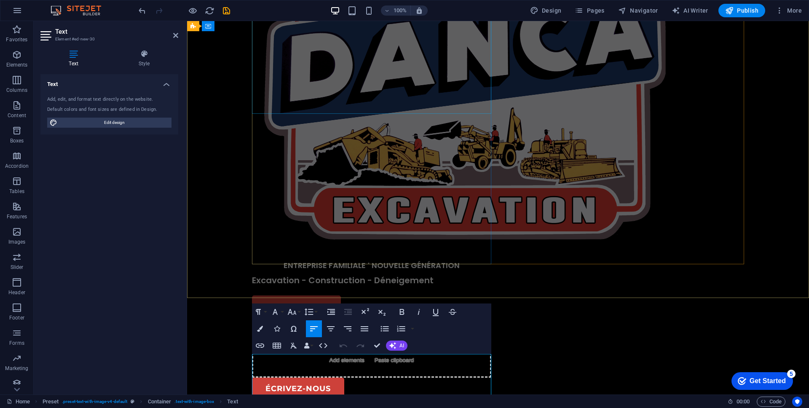
scroll to position [99, 0]
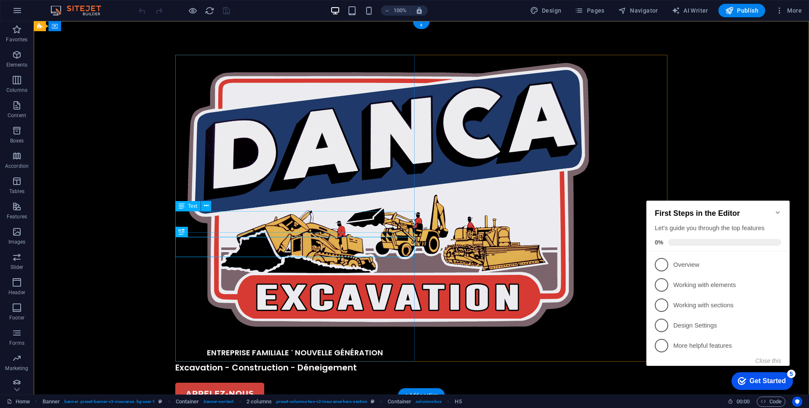
click at [282, 337] on div "ENTREPRISE FAMILIALE ˙ NOUVELLE GÉNÉRATION" at bounding box center [294, 347] width 239 height 21
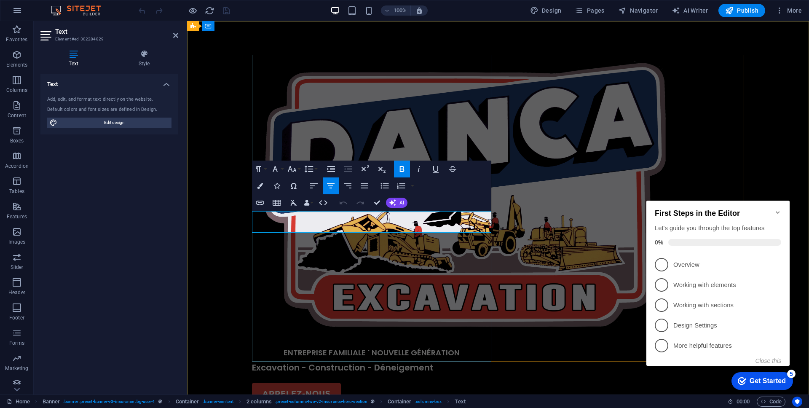
click at [282, 347] on p "ENTREPRISE FAMILIALE ˙ NOUVELLE GÉNÉRATION" at bounding box center [371, 352] width 239 height 11
click at [148, 62] on h4 "Style" at bounding box center [144, 59] width 68 height 18
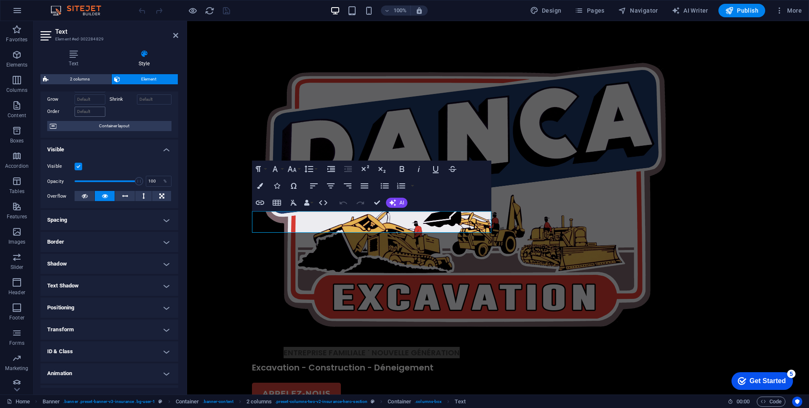
scroll to position [60, 0]
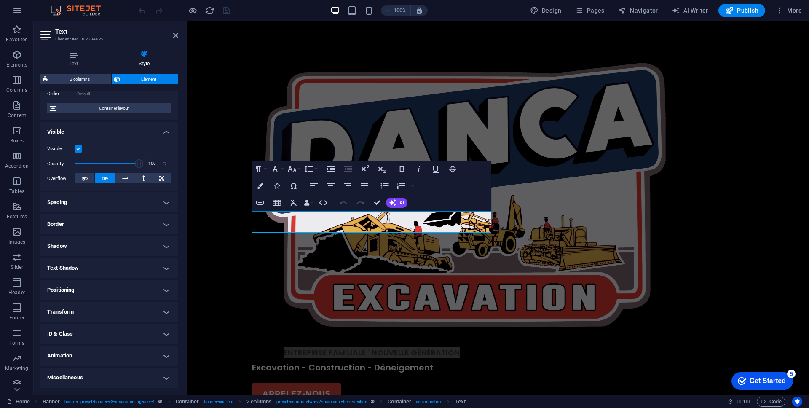
click at [56, 245] on h4 "Shadow" at bounding box center [109, 246] width 138 height 20
click at [96, 263] on span "None" at bounding box center [94, 263] width 10 height 10
click at [126, 266] on span "Outside" at bounding box center [124, 263] width 14 height 10
type input "2"
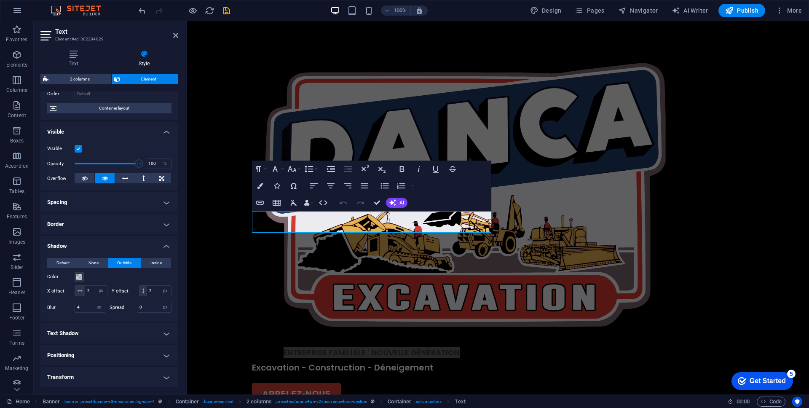
type input "4"
click at [153, 263] on span "Inside" at bounding box center [155, 263] width 11 height 10
click at [131, 259] on button "Outside" at bounding box center [124, 263] width 33 height 10
click at [82, 275] on span at bounding box center [79, 277] width 7 height 7
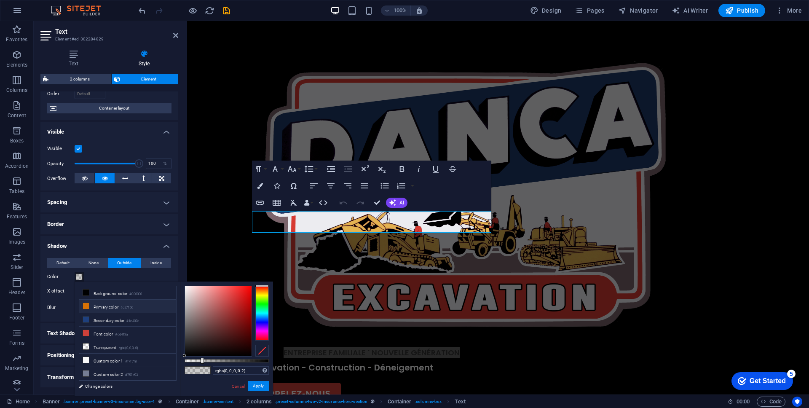
click at [87, 308] on icon at bounding box center [86, 306] width 6 height 6
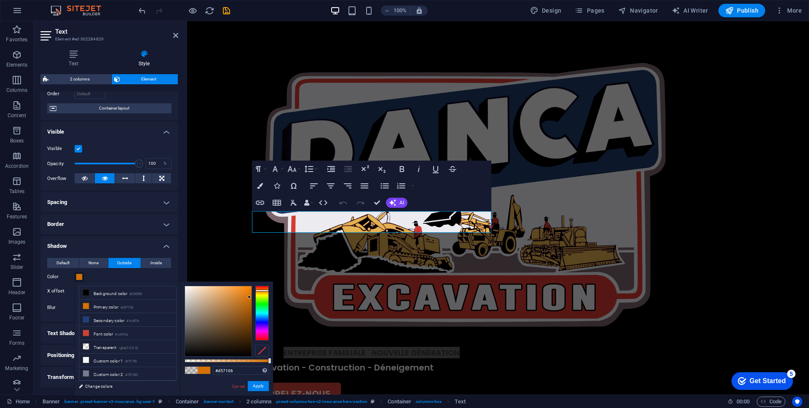
click at [134, 237] on h4 "Shadow" at bounding box center [109, 243] width 138 height 15
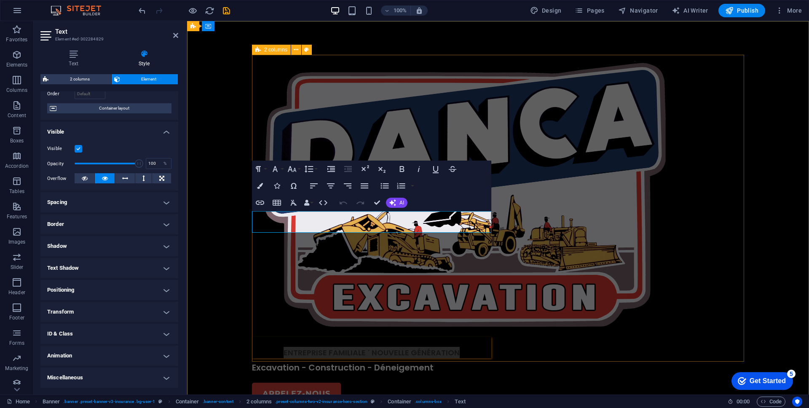
click at [562, 272] on div "ENTREPRISE FAMILIALE ˙ NOUVELLE GÉNÉRATION Excavation - Construction - Déneigem…" at bounding box center [498, 271] width 492 height 433
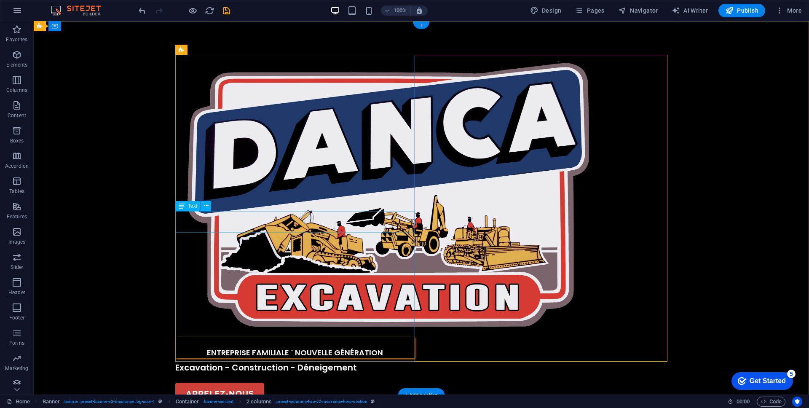
click at [314, 337] on div "ENTREPRISE FAMILIALE ˙ NOUVELLE GÉNÉRATION" at bounding box center [294, 347] width 239 height 21
click at [206, 207] on icon at bounding box center [206, 206] width 5 height 9
click at [272, 337] on div "ENTREPRISE FAMILIALE ˙ NOUVELLE GÉNÉRATION" at bounding box center [294, 347] width 239 height 21
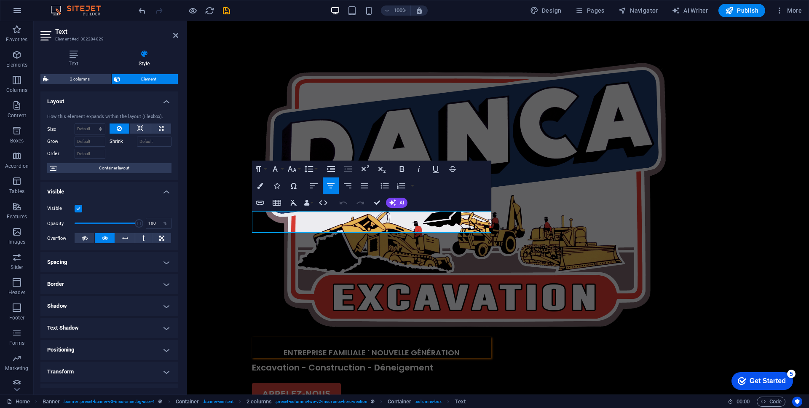
click at [61, 302] on h4 "Shadow" at bounding box center [109, 306] width 138 height 20
click at [80, 334] on span at bounding box center [79, 336] width 7 height 7
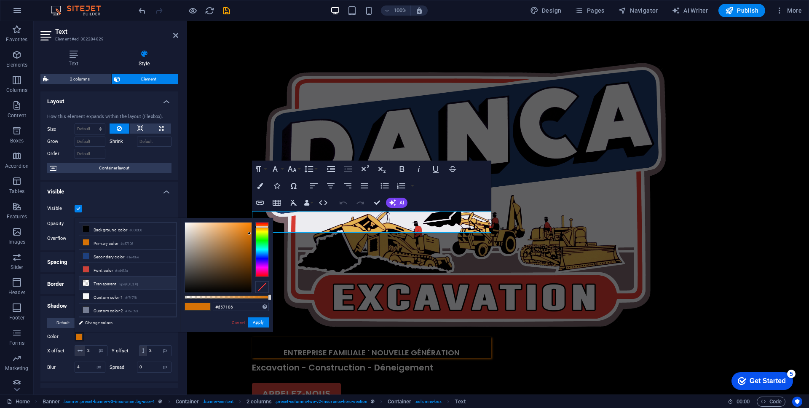
click at [116, 278] on li "Transparent rgba(0,0,0,.0)" at bounding box center [127, 283] width 97 height 13
type input "rgba(0, 0, 0, 0)"
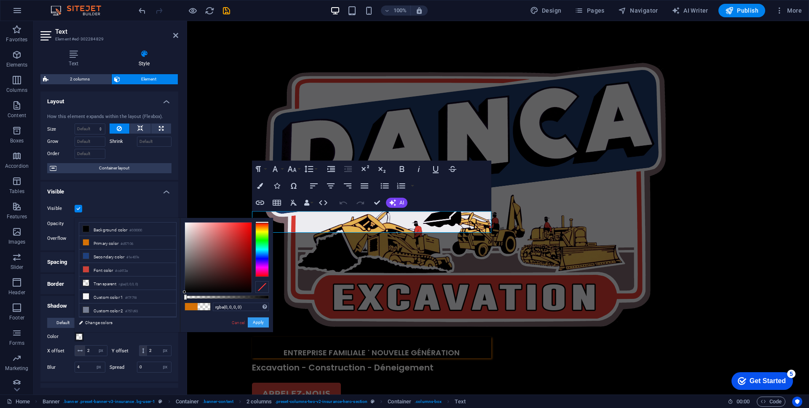
click at [265, 326] on button "Apply" at bounding box center [258, 322] width 21 height 10
type input "2"
type input "4"
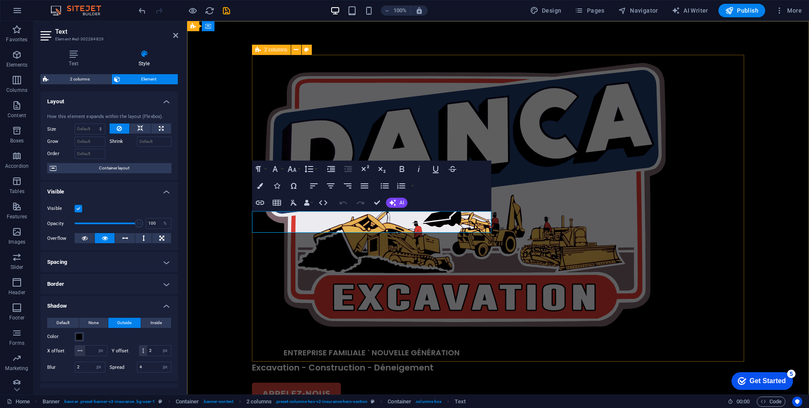
click at [553, 278] on div "ENTREPRISE FAMILIALE ˙ NOUVELLE GÉNÉRATION Excavation - Construction - Déneigem…" at bounding box center [498, 271] width 492 height 433
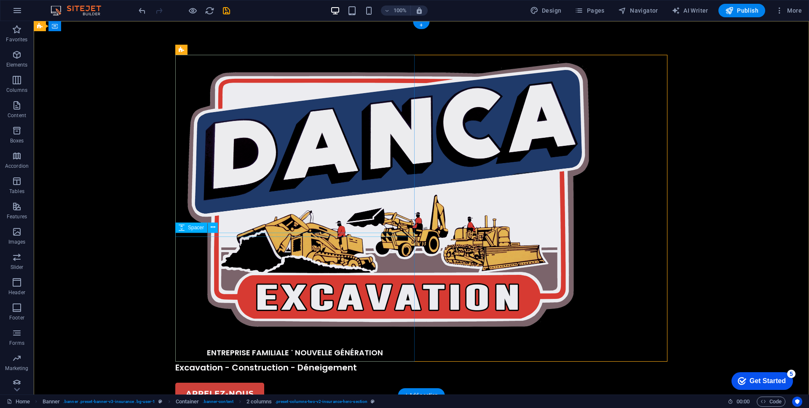
click at [394, 358] on div at bounding box center [294, 360] width 239 height 4
click at [394, 337] on div "ENTREPRISE FAMILIALE ˙ NOUVELLE GÉNÉRATION" at bounding box center [294, 347] width 239 height 21
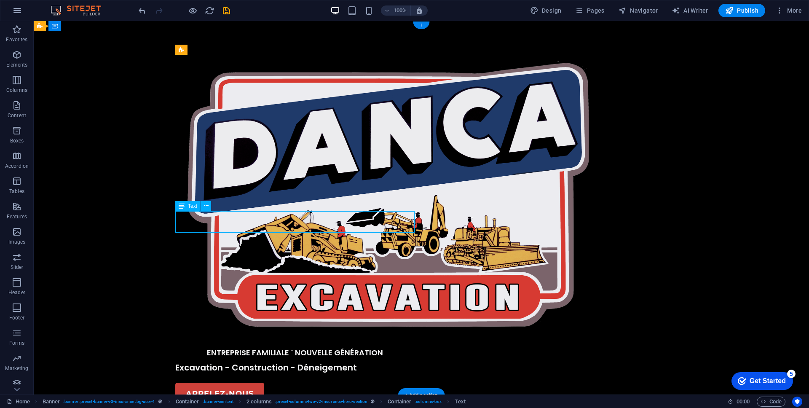
click at [392, 337] on div "ENTREPRISE FAMILIALE ˙ NOUVELLE GÉNÉRATION" at bounding box center [294, 347] width 239 height 21
select select "px"
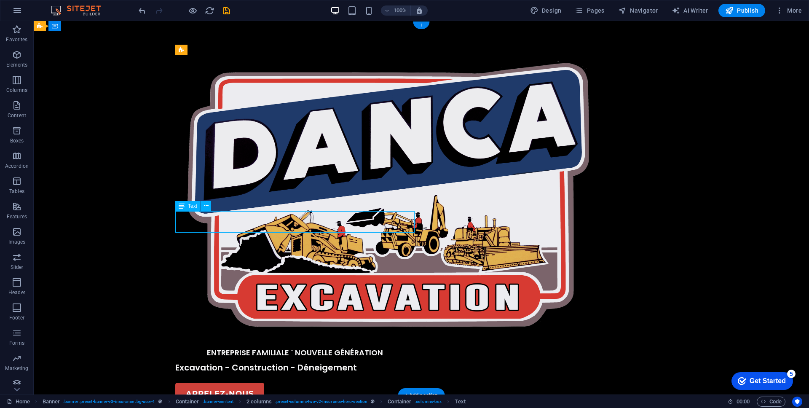
select select "px"
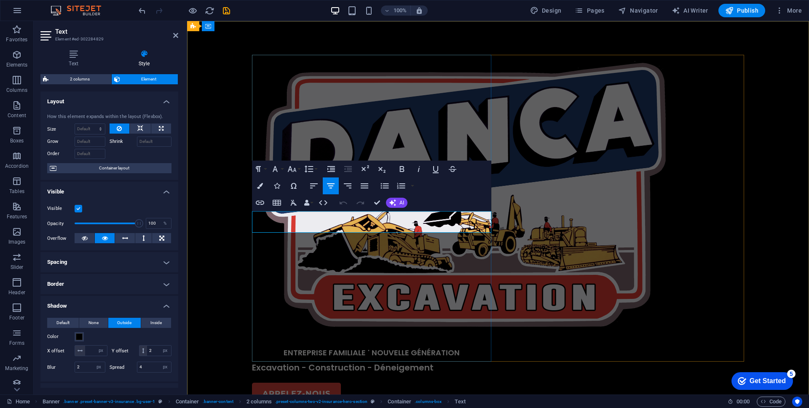
click at [463, 347] on p "ENTREPRISE FAMILIALE ˙ NOUVELLE GÉNÉRATION" at bounding box center [371, 352] width 239 height 11
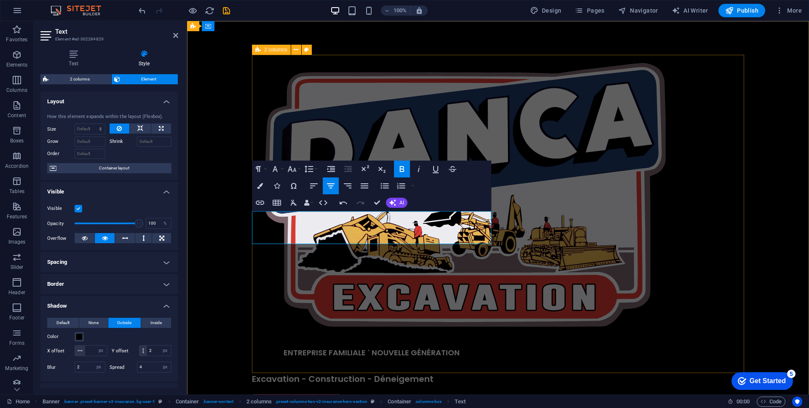
click at [538, 236] on div "ENTREPRISE FAMILIALE ˙ NOUVELLE GÉNÉRATION ​ Excavation - Construction - Déneig…" at bounding box center [498, 277] width 492 height 444
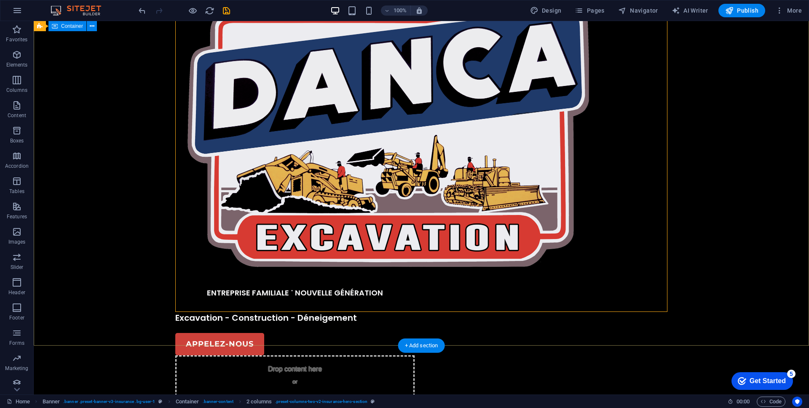
click at [289, 312] on div "ENTREPRISE FAMILIALE ˙ NOUVELLE GÉNÉRATION Excavation - Construction - Déneigem…" at bounding box center [422, 216] width 776 height 510
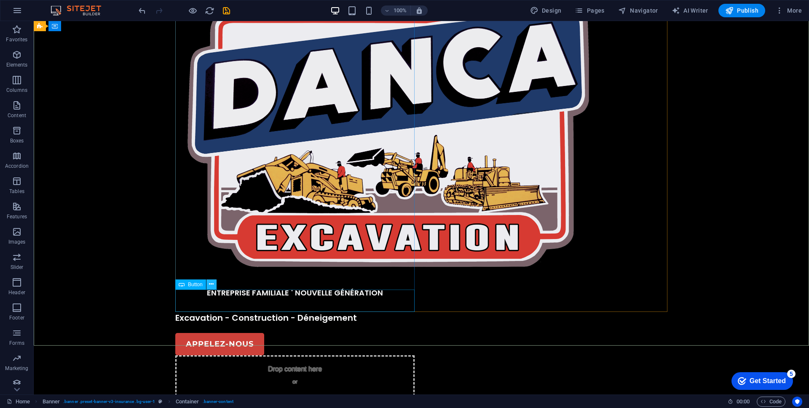
click at [212, 287] on icon at bounding box center [211, 284] width 5 height 9
click at [212, 285] on icon at bounding box center [211, 284] width 5 height 9
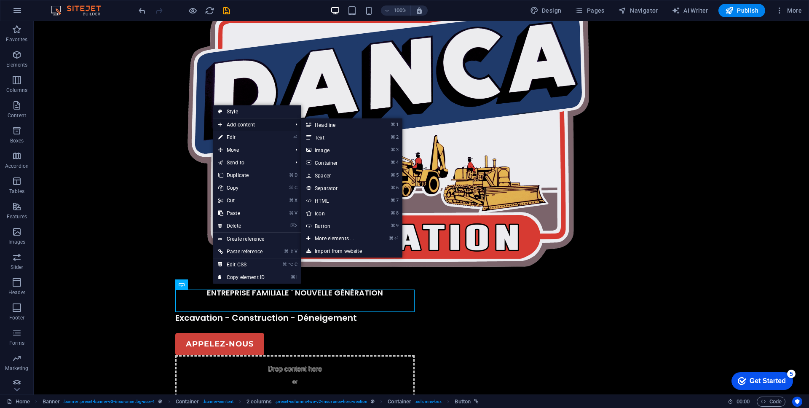
click at [258, 122] on span "Add content" at bounding box center [250, 124] width 75 height 13
click at [342, 150] on link "⌘ 3 Image" at bounding box center [336, 150] width 70 height 13
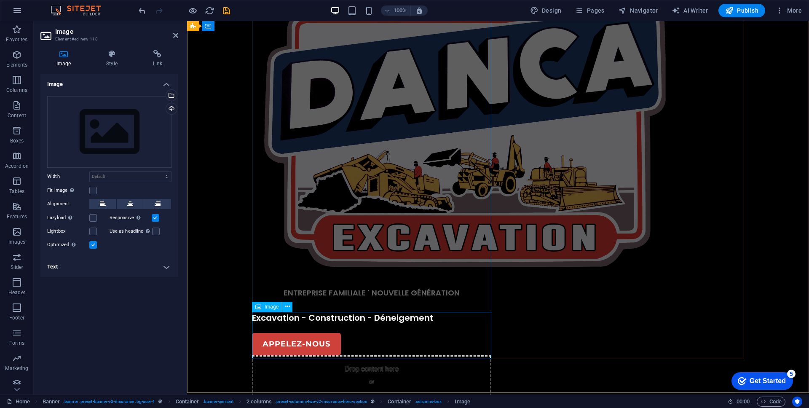
click at [260, 310] on icon at bounding box center [258, 307] width 6 height 10
click at [257, 311] on icon at bounding box center [258, 307] width 6 height 10
click at [166, 92] on div "Select files from the file manager, stock photos, or upload file(s)" at bounding box center [170, 96] width 13 height 13
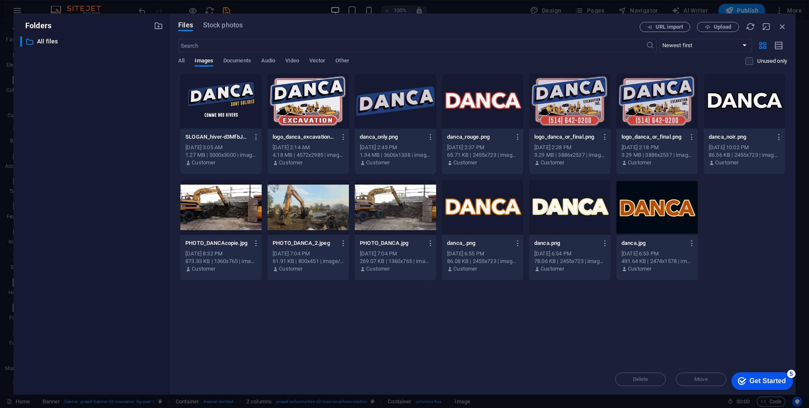
click at [239, 101] on div at bounding box center [220, 101] width 81 height 55
click at [761, 382] on div "Get Started" at bounding box center [768, 381] width 36 height 8
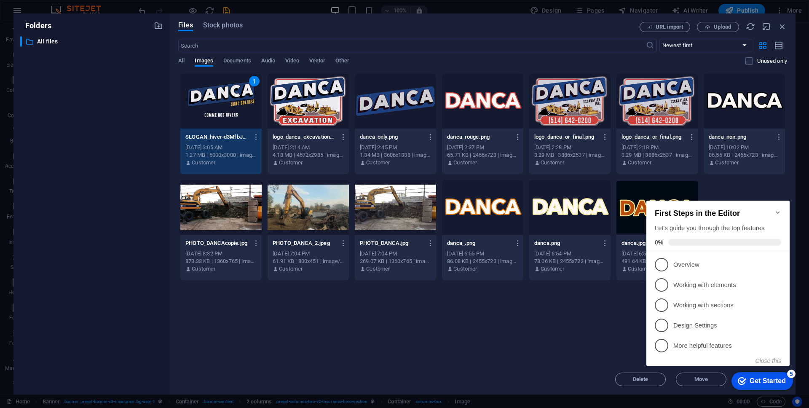
click at [780, 209] on icon "Minimize checklist" at bounding box center [778, 212] width 7 height 7
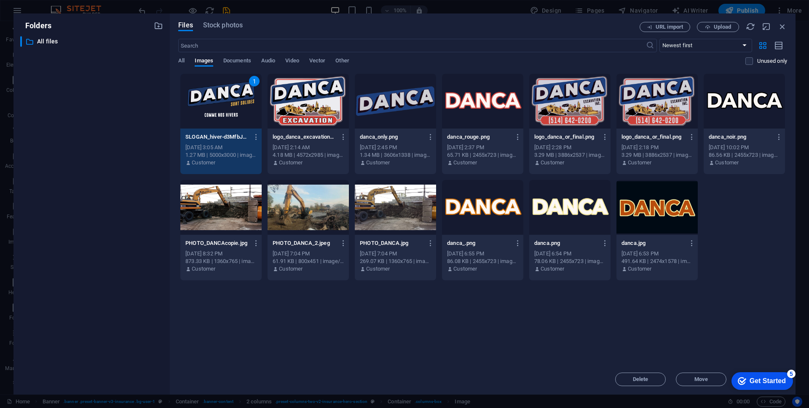
click at [217, 110] on div "1" at bounding box center [220, 101] width 81 height 55
click at [217, 110] on div at bounding box center [220, 101] width 81 height 55
click at [217, 110] on div "1" at bounding box center [220, 101] width 81 height 55
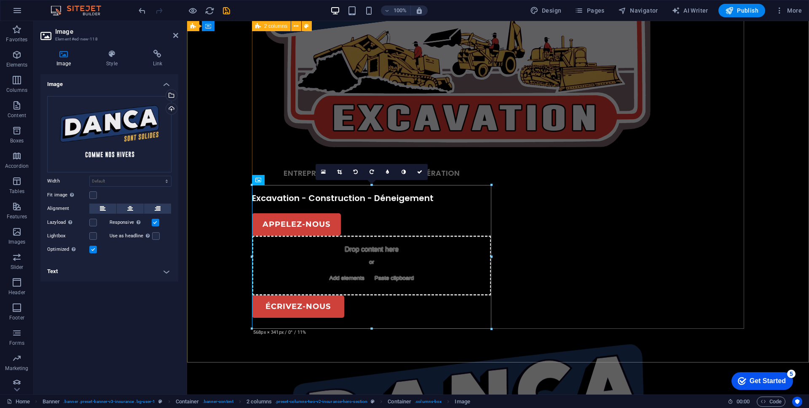
scroll to position [193, 0]
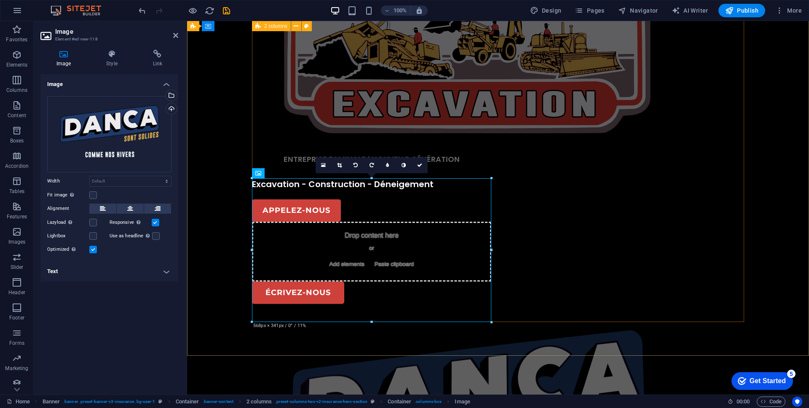
click at [671, 312] on div "ENTREPRISE FAMILIALE ˙ NOUVELLE GÉNÉRATION Excavation - Construction - Déneigem…" at bounding box center [498, 211] width 492 height 701
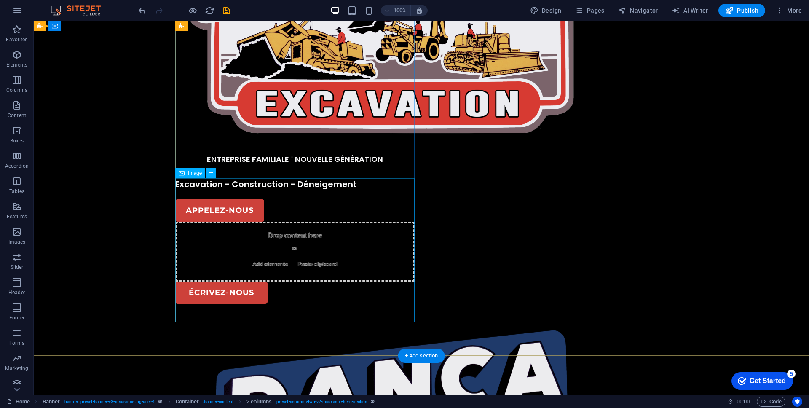
click at [200, 173] on span "Image" at bounding box center [195, 173] width 14 height 5
click at [212, 173] on icon at bounding box center [211, 173] width 5 height 9
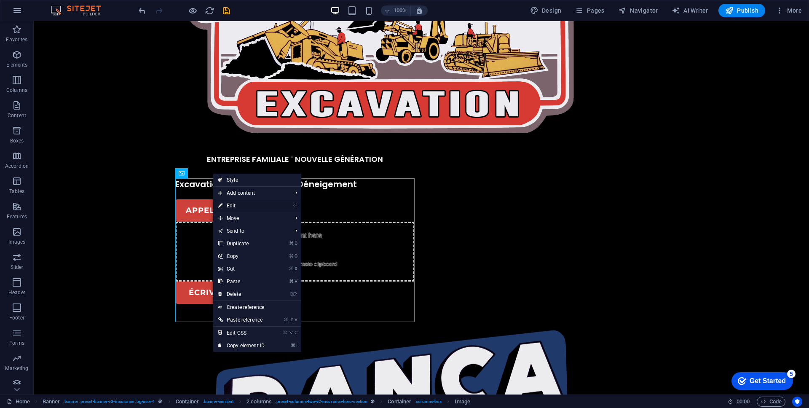
click at [240, 202] on link "⏎ Edit" at bounding box center [241, 205] width 56 height 13
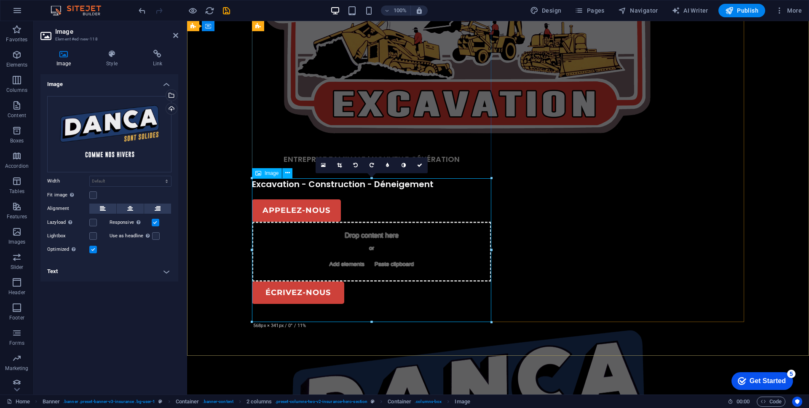
click at [325, 164] on icon at bounding box center [323, 165] width 5 height 6
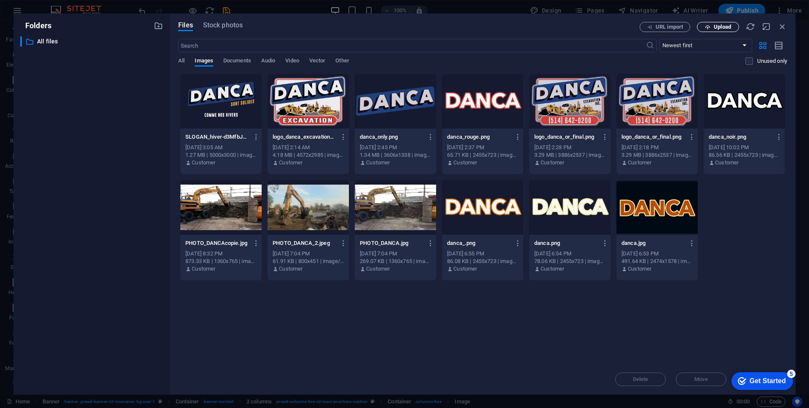
click at [728, 30] on span "Upload" at bounding box center [722, 26] width 17 height 5
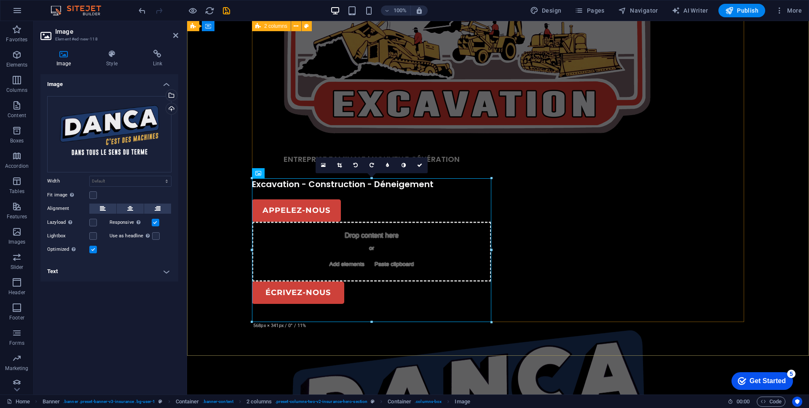
click at [609, 235] on div "ENTREPRISE FAMILIALE ˙ NOUVELLE GÉNÉRATION Excavation - Construction - Déneigem…" at bounding box center [498, 211] width 492 height 701
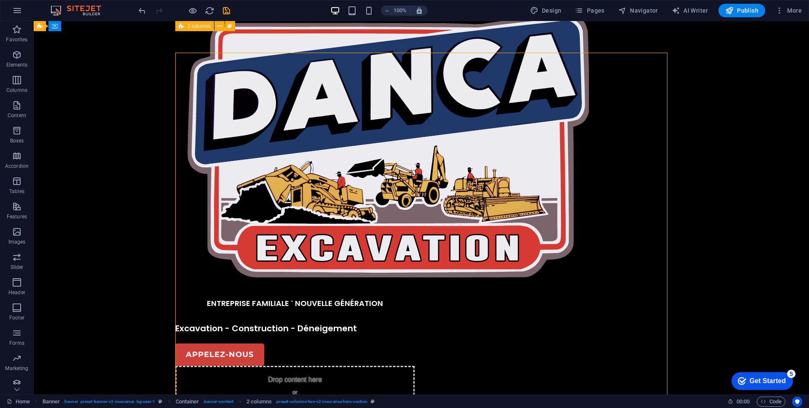
scroll to position [0, 0]
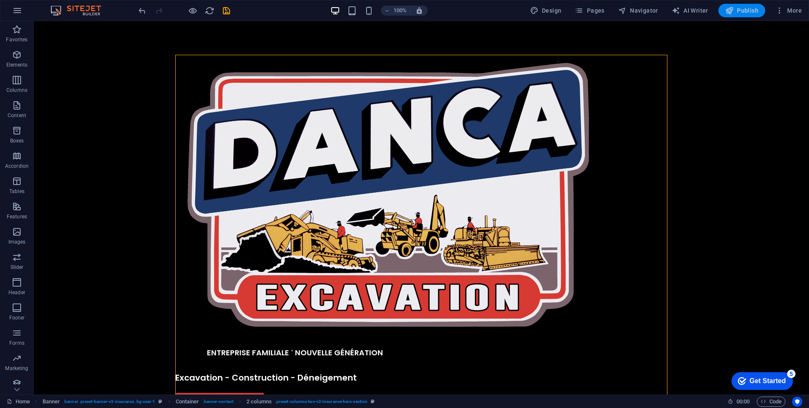
click at [755, 10] on span "Publish" at bounding box center [742, 10] width 33 height 8
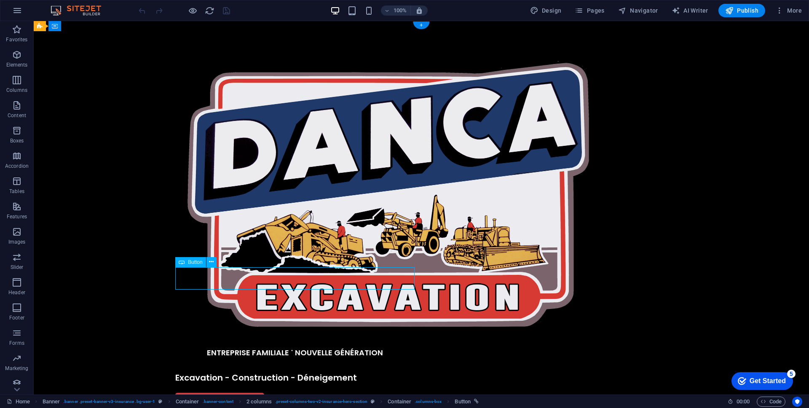
drag, startPoint x: 257, startPoint y: 278, endPoint x: 288, endPoint y: 276, distance: 31.3
click at [297, 393] on div "APPELEZ-NOUS" at bounding box center [294, 404] width 239 height 22
click at [177, 261] on div "Button" at bounding box center [190, 262] width 31 height 10
drag, startPoint x: 203, startPoint y: 271, endPoint x: 274, endPoint y: 271, distance: 70.4
click at [274, 393] on div "APPELEZ-NOUS" at bounding box center [294, 404] width 239 height 22
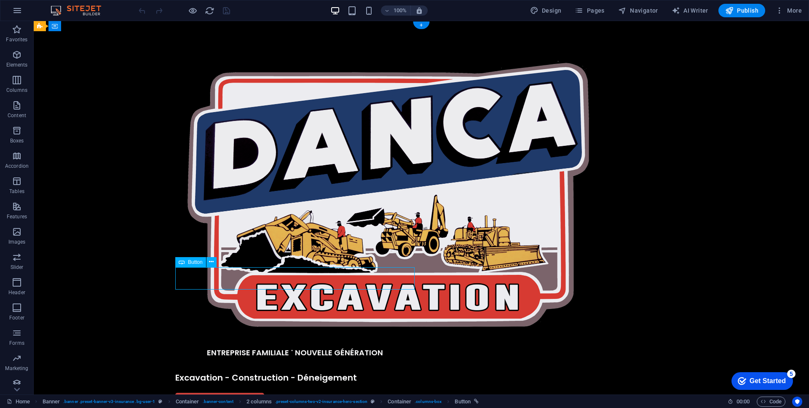
click at [254, 393] on div "APPELEZ-NOUS" at bounding box center [294, 404] width 239 height 22
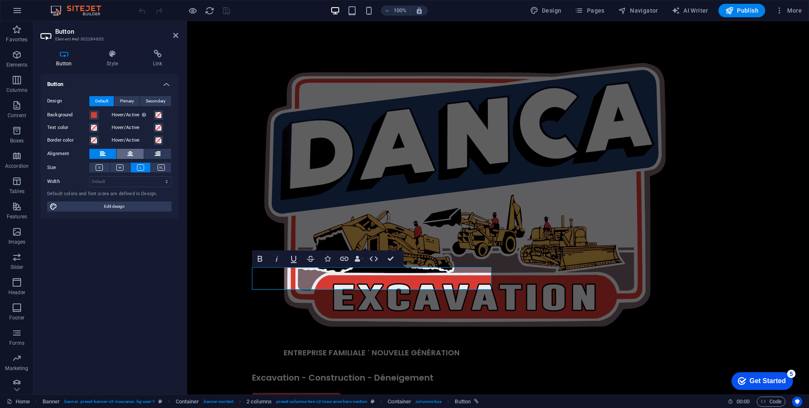
click at [129, 150] on icon at bounding box center [130, 154] width 6 height 10
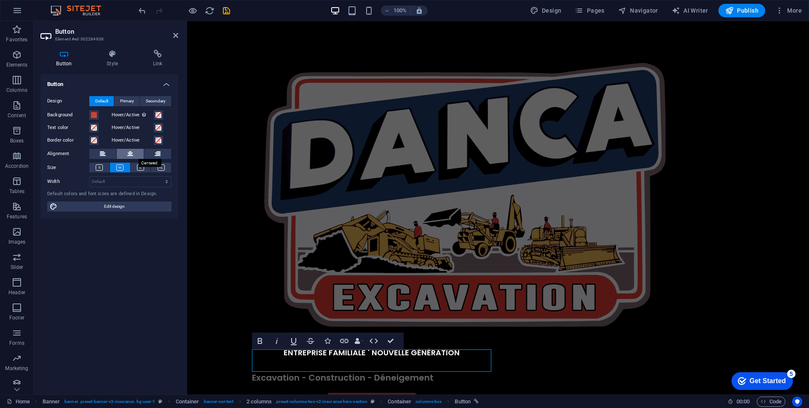
click at [126, 151] on button at bounding box center [130, 154] width 27 height 10
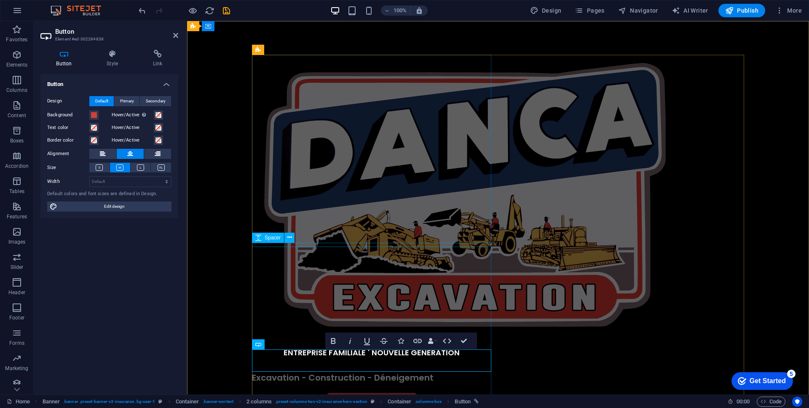
click at [385, 368] on div at bounding box center [371, 370] width 239 height 4
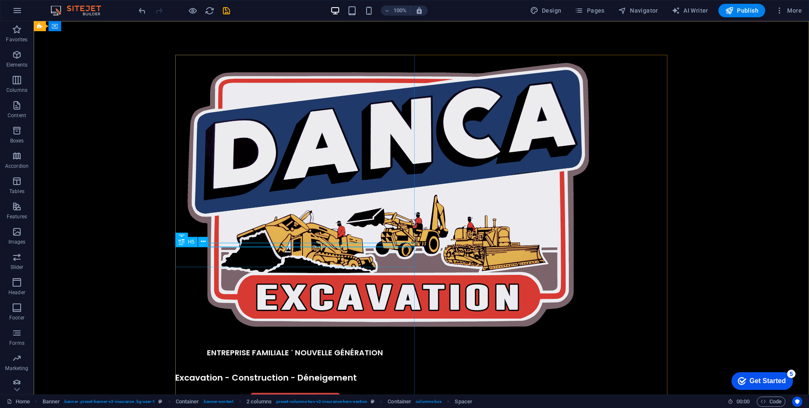
click at [380, 373] on div "Excavation - Construction - Déneigement" at bounding box center [294, 383] width 239 height 20
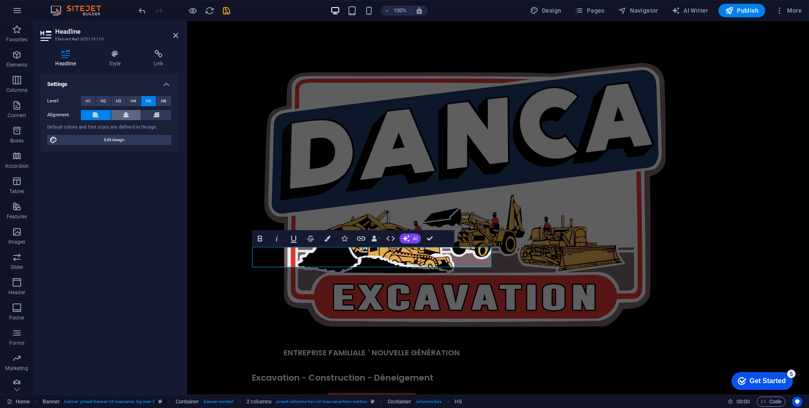
click at [124, 116] on icon at bounding box center [126, 115] width 6 height 10
click at [160, 103] on button "H6" at bounding box center [163, 101] width 15 height 10
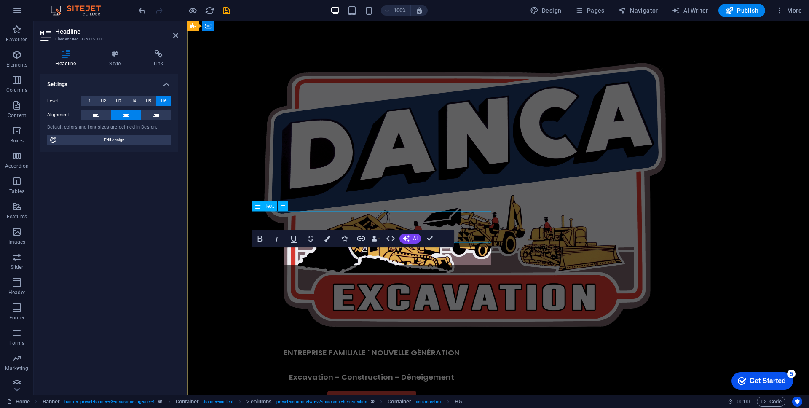
click at [327, 337] on div "ENTREPRISE FAMILIALE ˙ NOUVELLE GÉNÉRATION" at bounding box center [371, 353] width 239 height 32
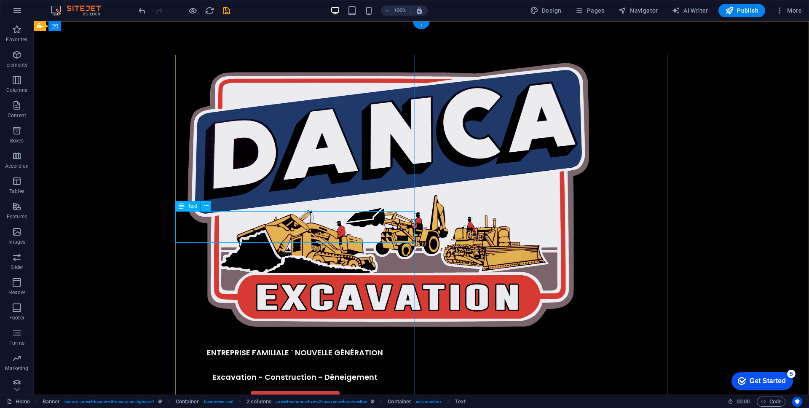
click at [274, 337] on div "ENTREPRISE FAMILIALE ˙ NOUVELLE GÉNÉRATION" at bounding box center [294, 353] width 239 height 32
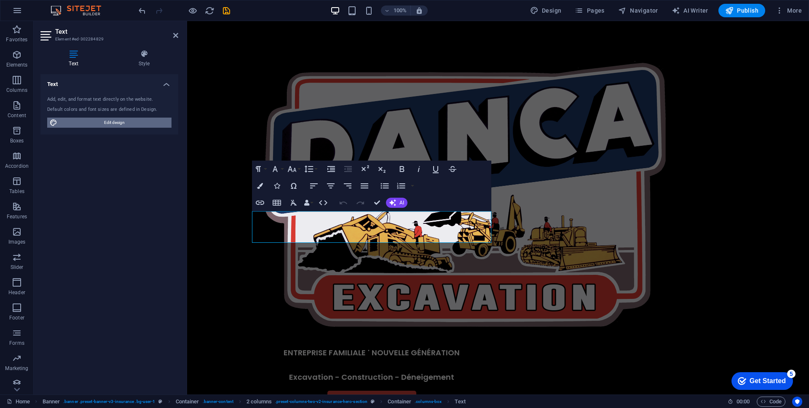
click at [102, 118] on span "Edit design" at bounding box center [114, 123] width 109 height 10
select select "600"
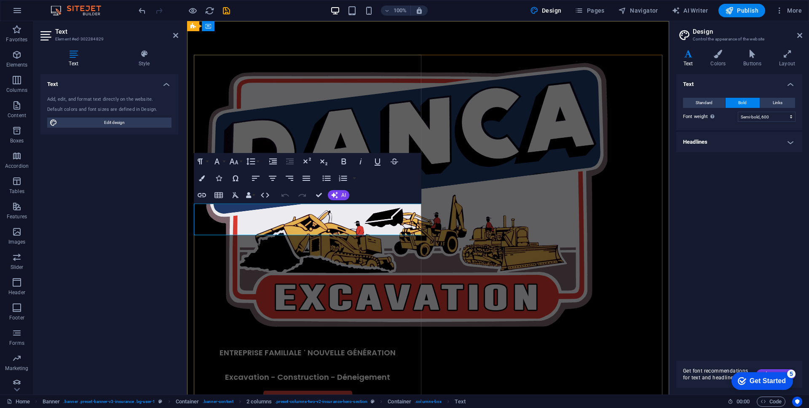
click at [290, 347] on span "ENTREPRISE FAMILIALE ˙ NOUVELLE GÉNÉRATION" at bounding box center [308, 352] width 176 height 11
click at [433, 220] on div "ENTREPRISE FAMILIALE ˙ NOUVELLE GÉNÉRATION Excavation - Construction - Déneigem…" at bounding box center [428, 404] width 469 height 699
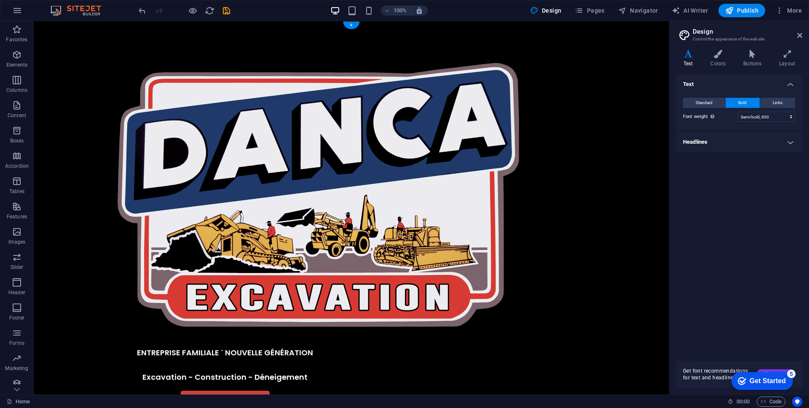
drag, startPoint x: 182, startPoint y: 99, endPoint x: 156, endPoint y: 124, distance: 36.1
click at [156, 124] on figure at bounding box center [224, 196] width 239 height 282
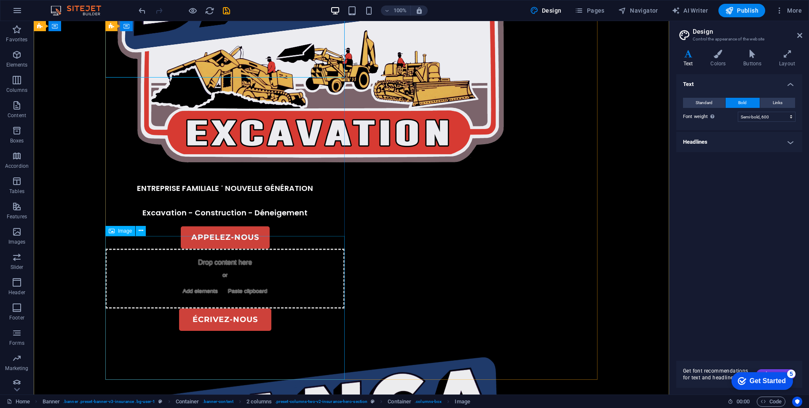
scroll to position [202, 0]
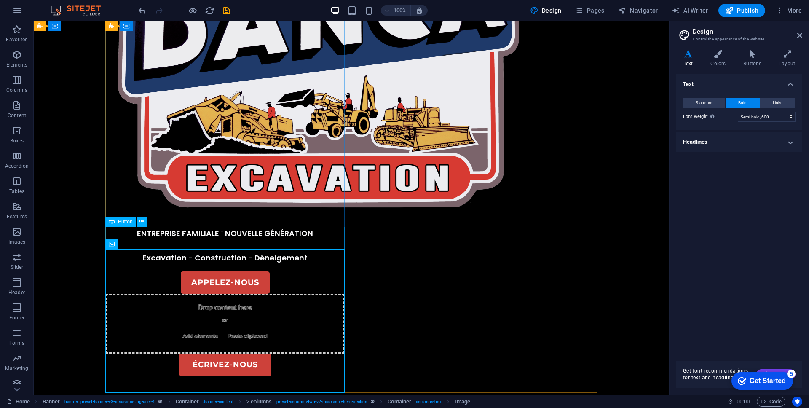
scroll to position [121, 0]
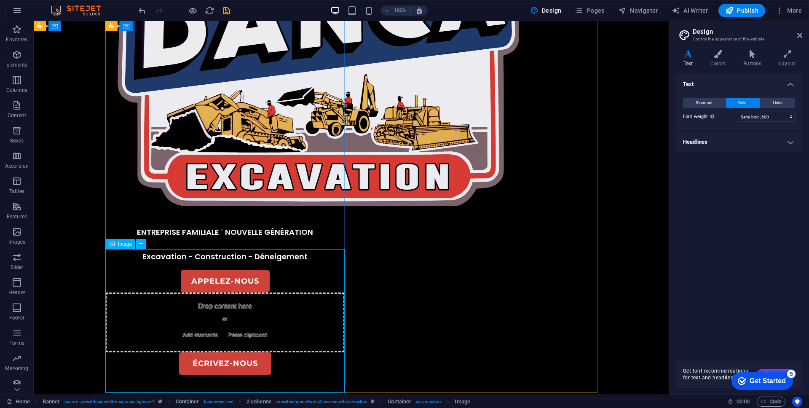
click at [141, 243] on icon at bounding box center [141, 243] width 5 height 9
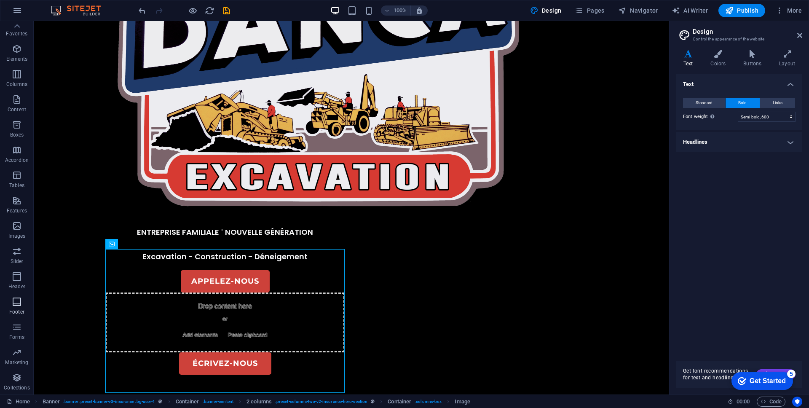
scroll to position [0, 0]
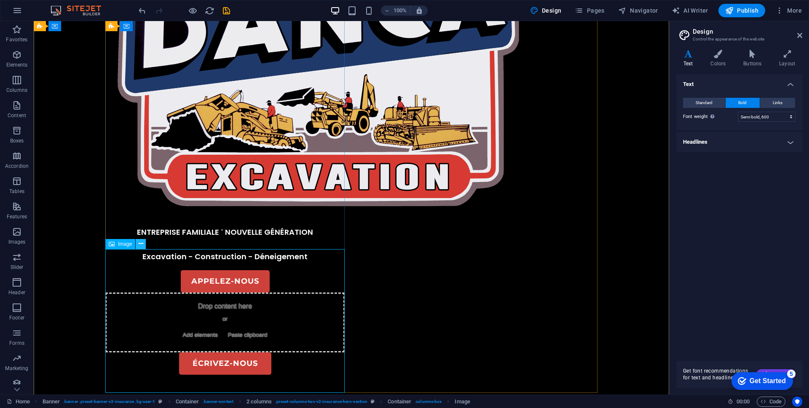
click at [140, 244] on icon at bounding box center [141, 243] width 5 height 9
click at [142, 220] on icon at bounding box center [141, 221] width 5 height 9
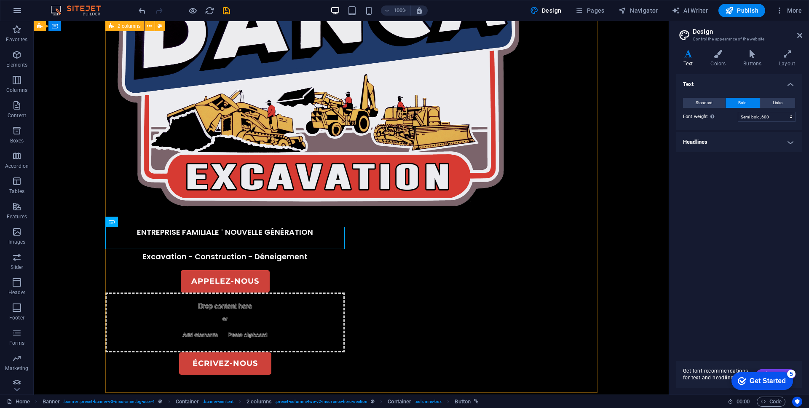
click at [382, 314] on div "ENTREPRISE FAMILIALE ˙ NOUVELLE GÉNÉRATION Excavation - Construction - Déneigem…" at bounding box center [351, 283] width 492 height 699
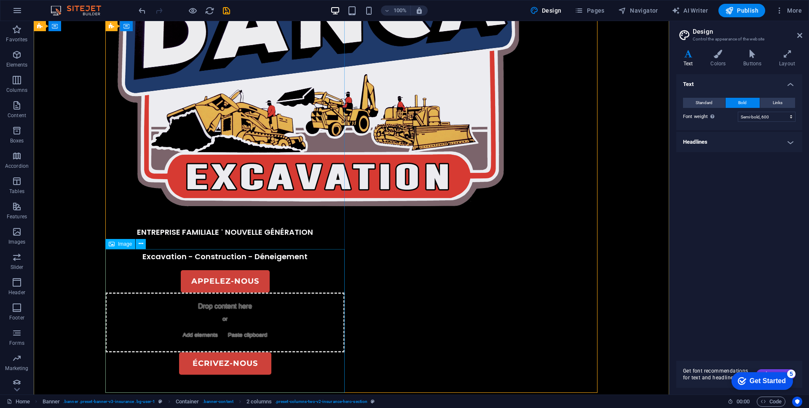
click at [140, 243] on icon at bounding box center [141, 243] width 5 height 9
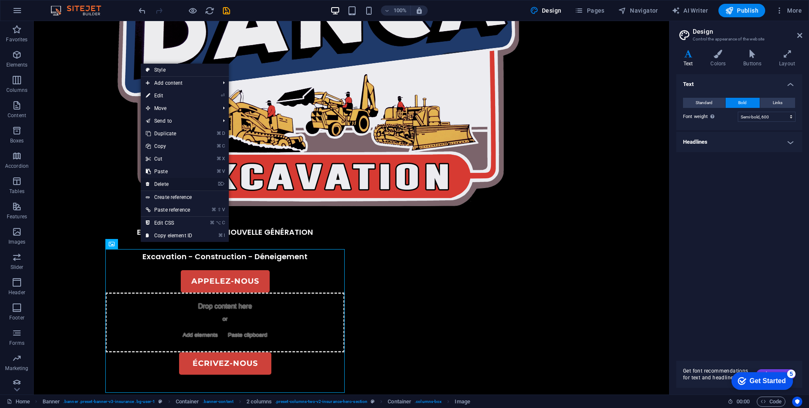
click at [172, 181] on link "⌦ Delete" at bounding box center [169, 184] width 56 height 13
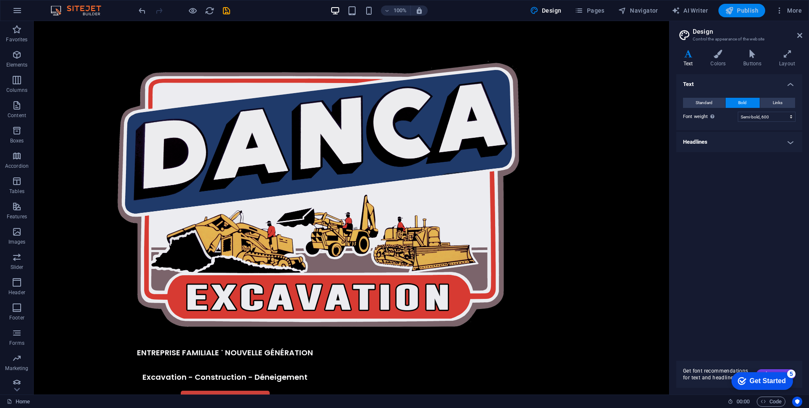
click at [744, 8] on span "Publish" at bounding box center [742, 10] width 33 height 8
